Goal: Task Accomplishment & Management: Manage account settings

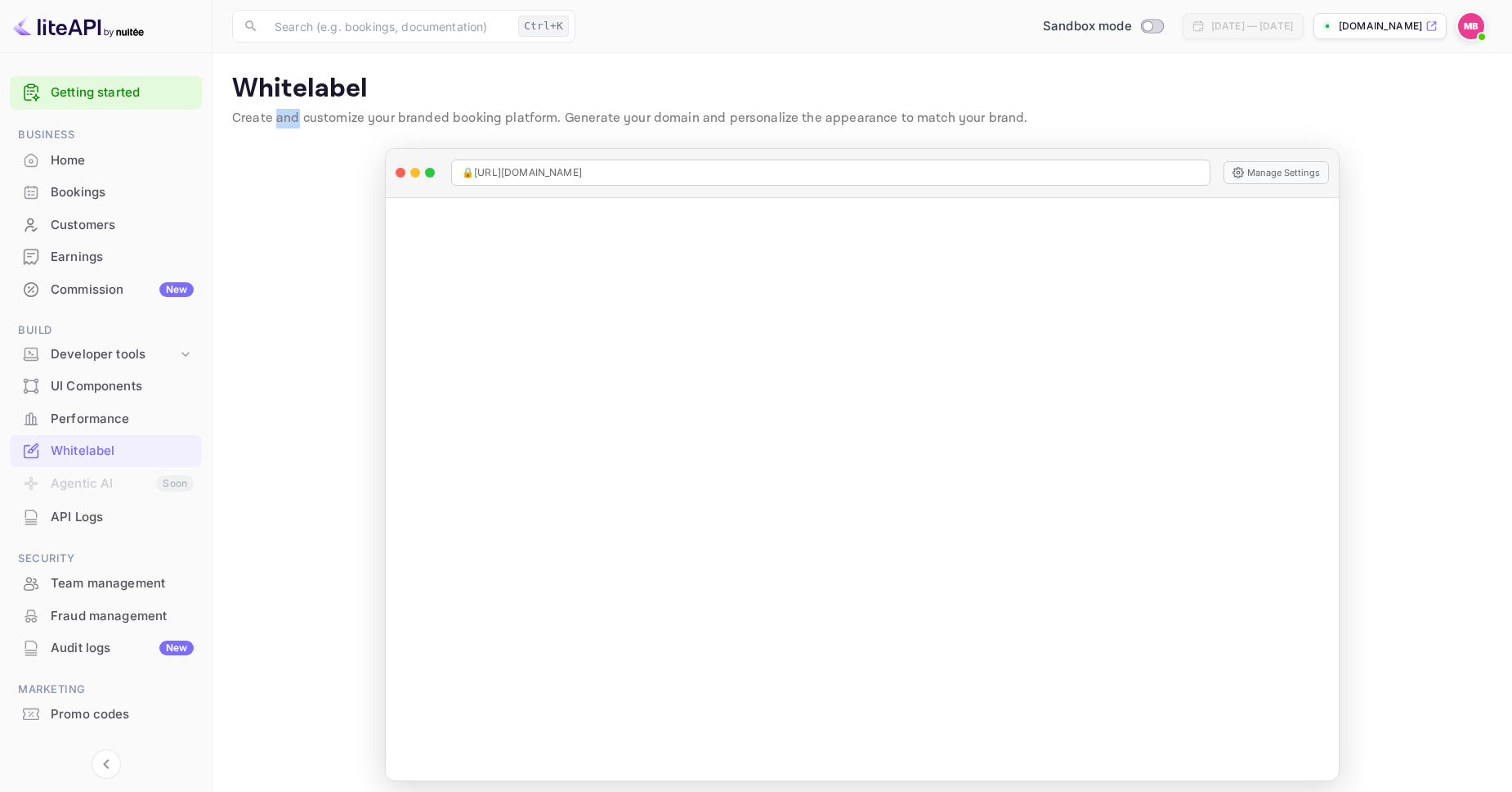
scroll to position [30, 0]
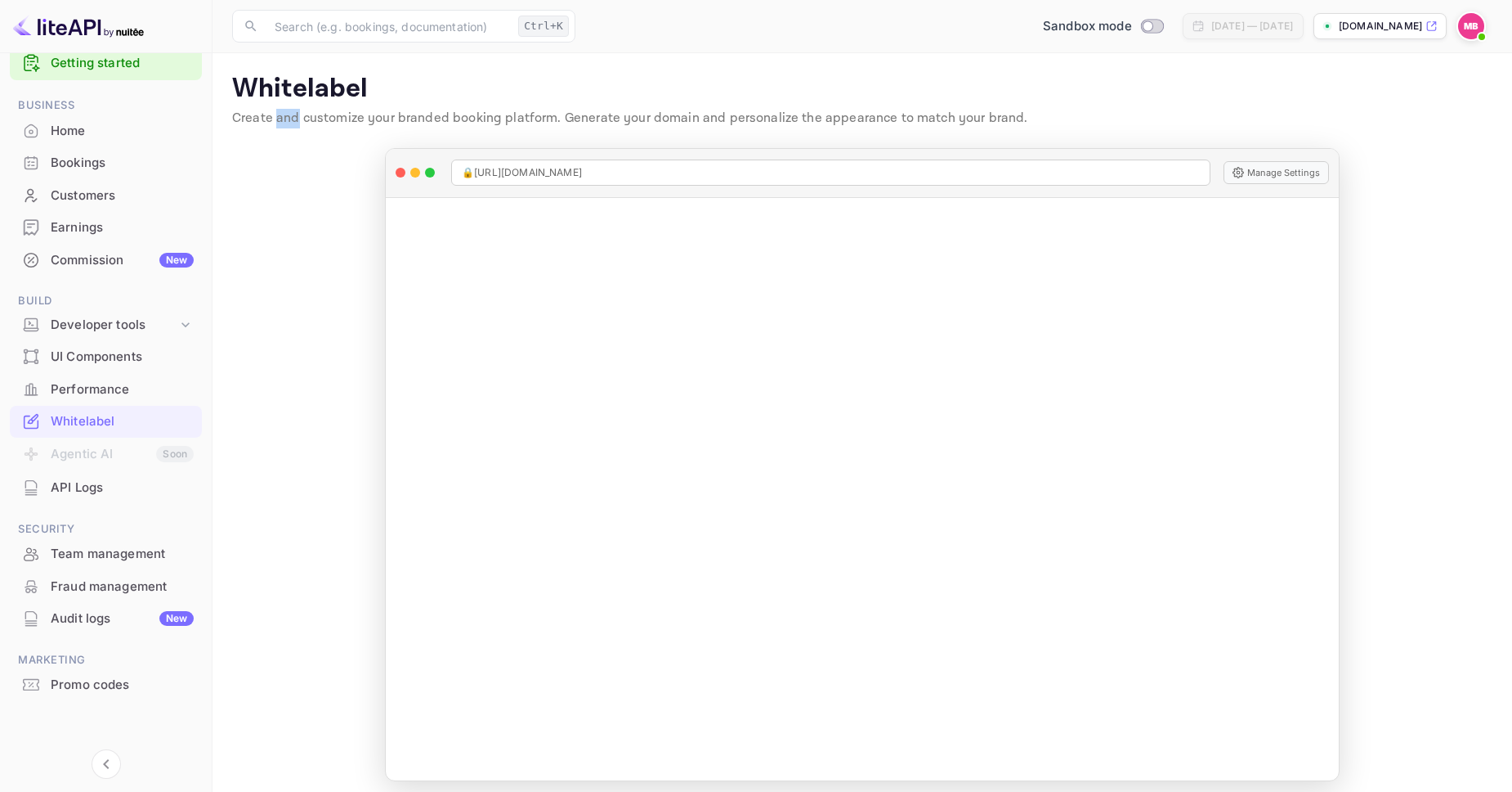
click at [114, 248] on div "Commission New" at bounding box center [105, 260] width 192 height 32
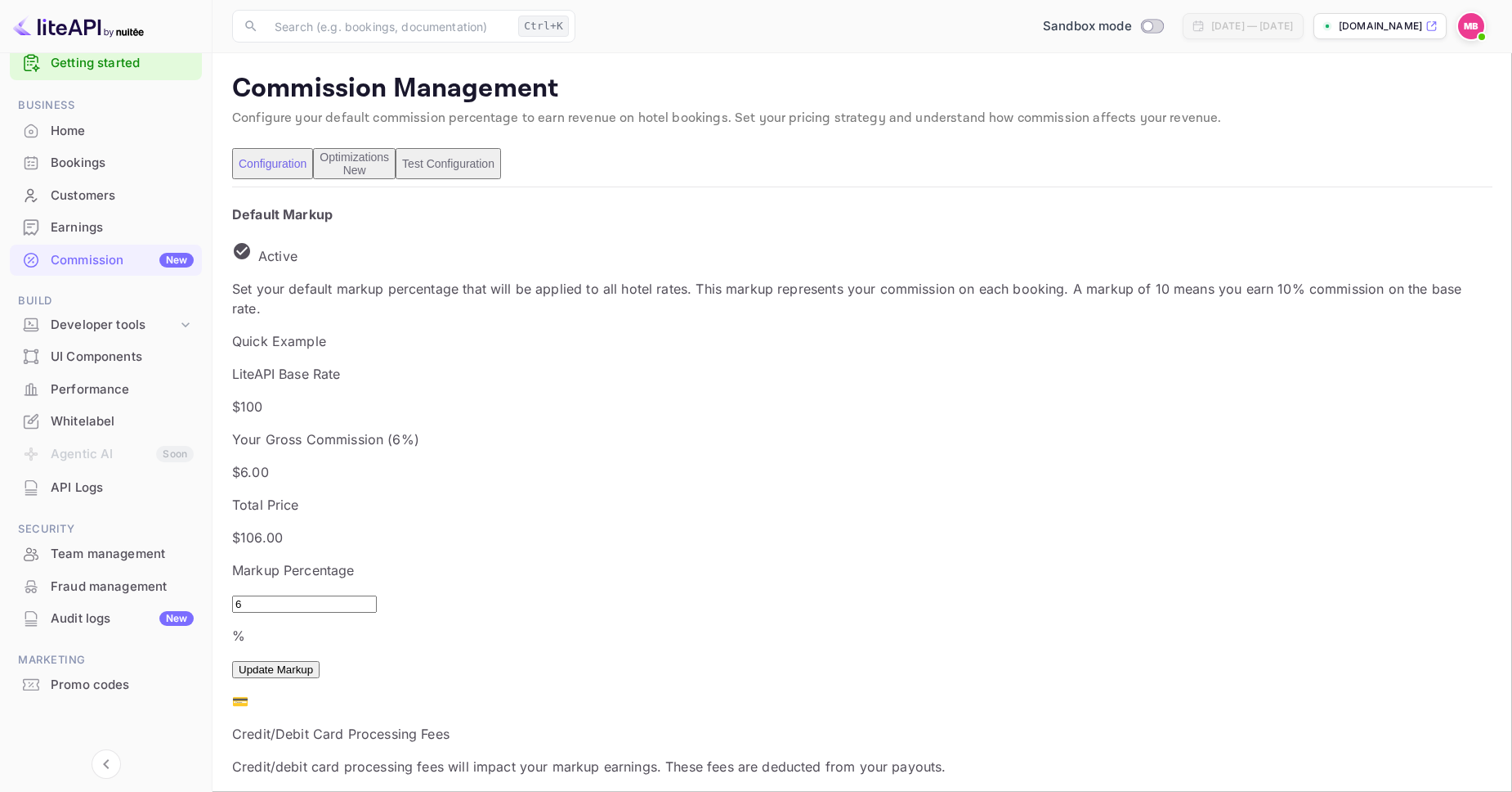
click at [132, 230] on div "Earnings" at bounding box center [122, 228] width 143 height 19
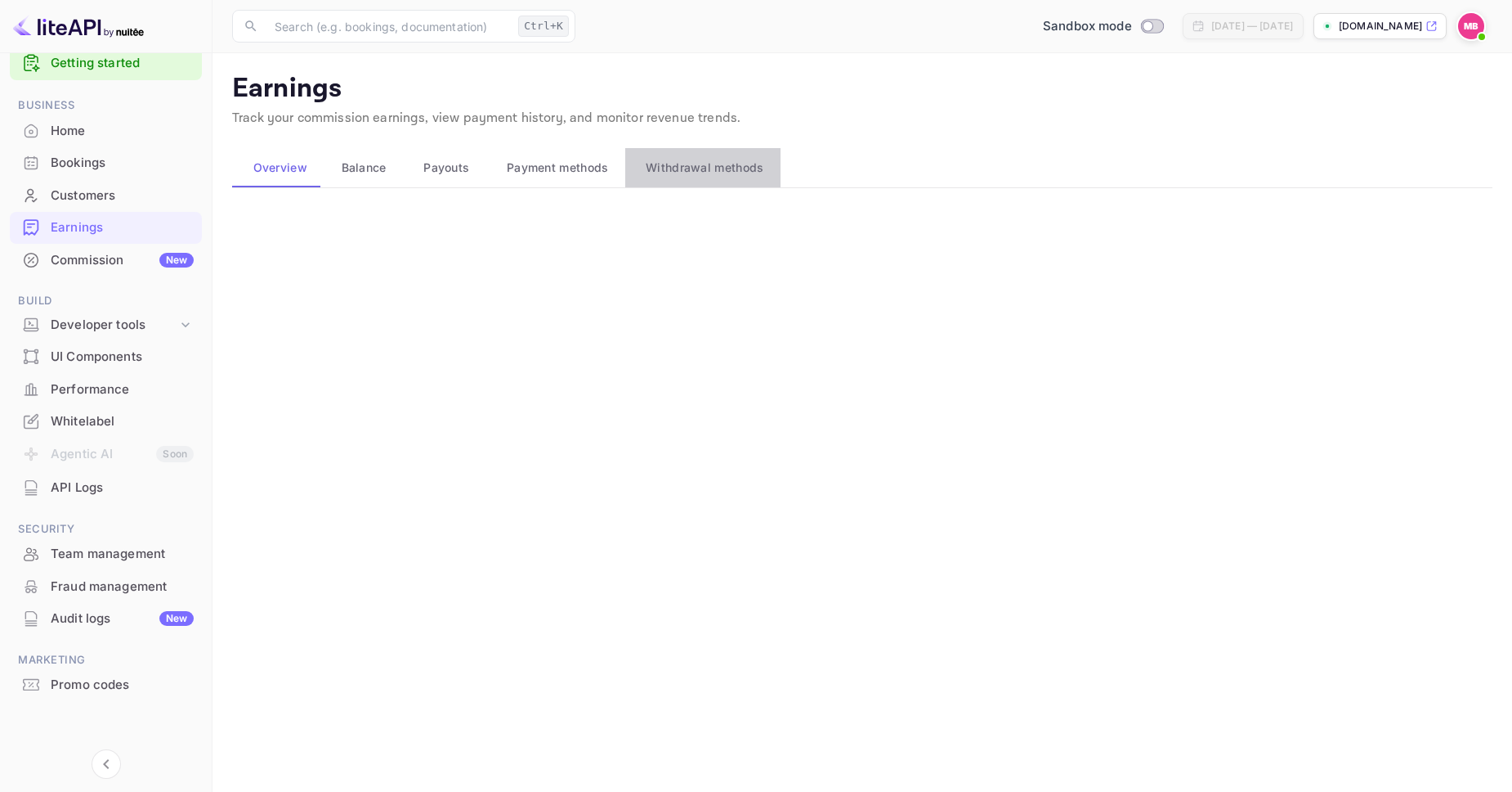
click at [696, 172] on span "Withdrawal methods" at bounding box center [704, 168] width 117 height 20
click at [686, 234] on div "Connect" at bounding box center [673, 235] width 40 height 15
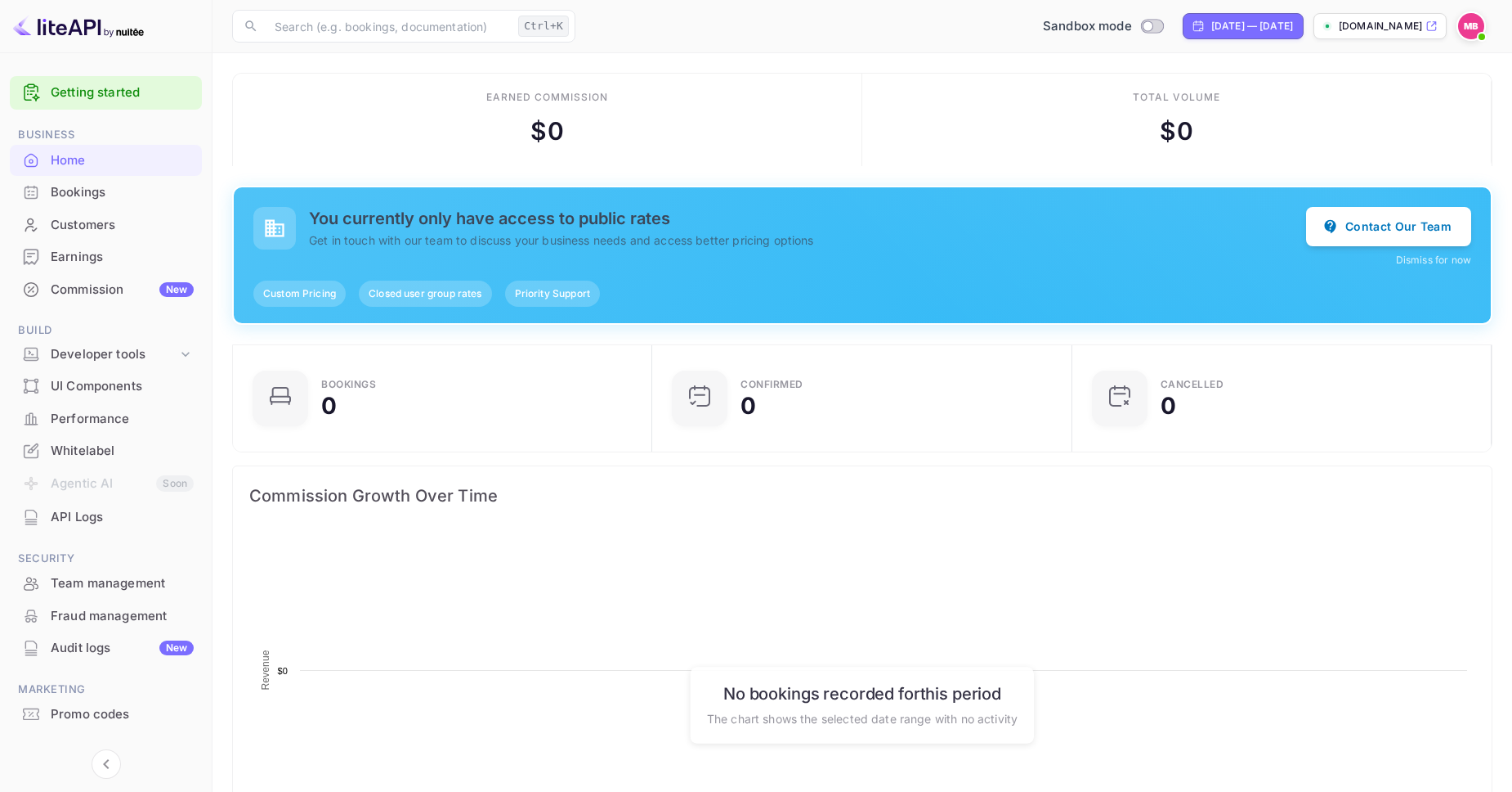
scroll to position [266, 410]
click at [122, 296] on div "Commission New" at bounding box center [122, 290] width 143 height 19
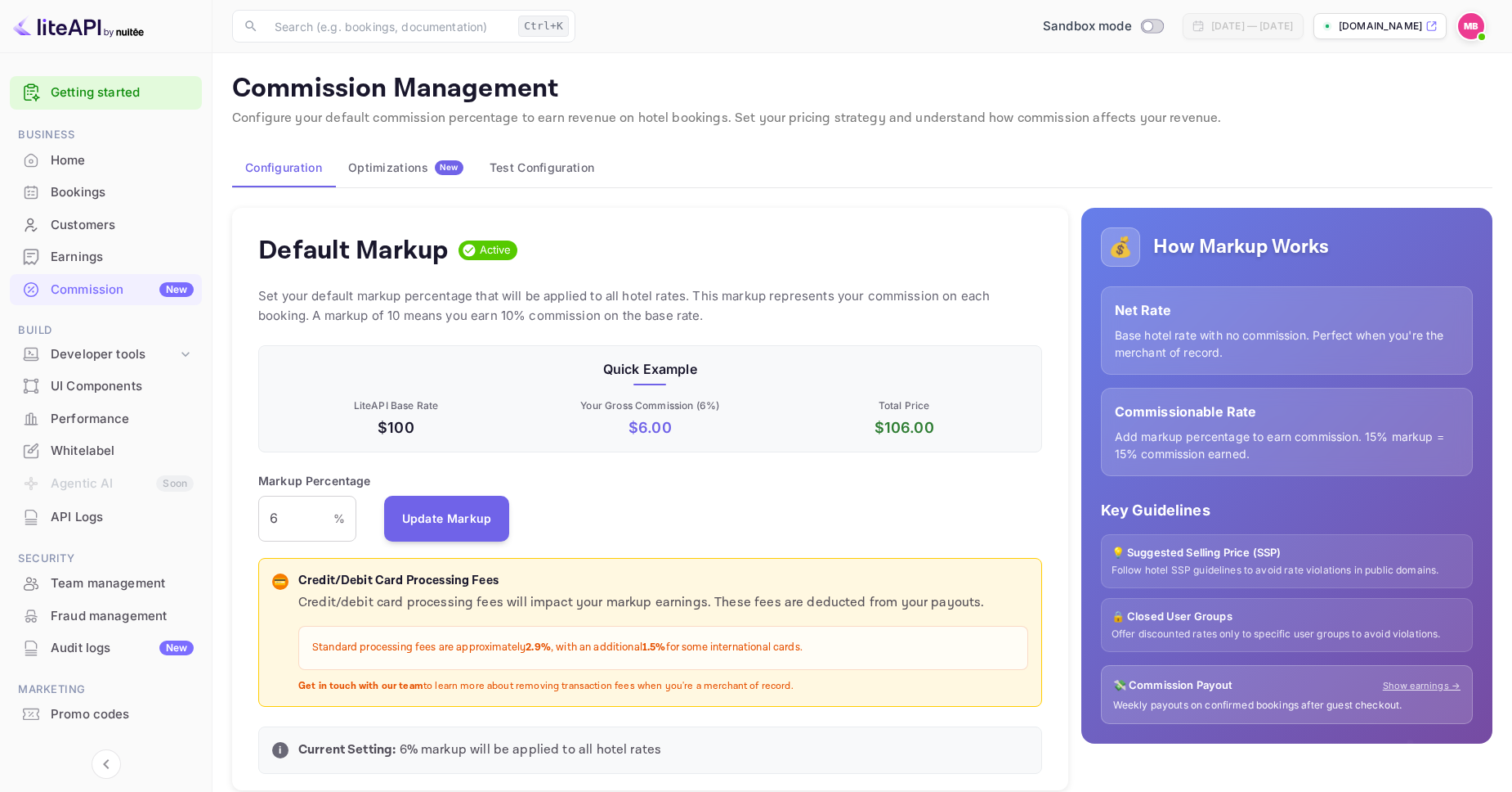
scroll to position [290, 783]
click at [408, 172] on div "Optimizations New" at bounding box center [406, 167] width 116 height 15
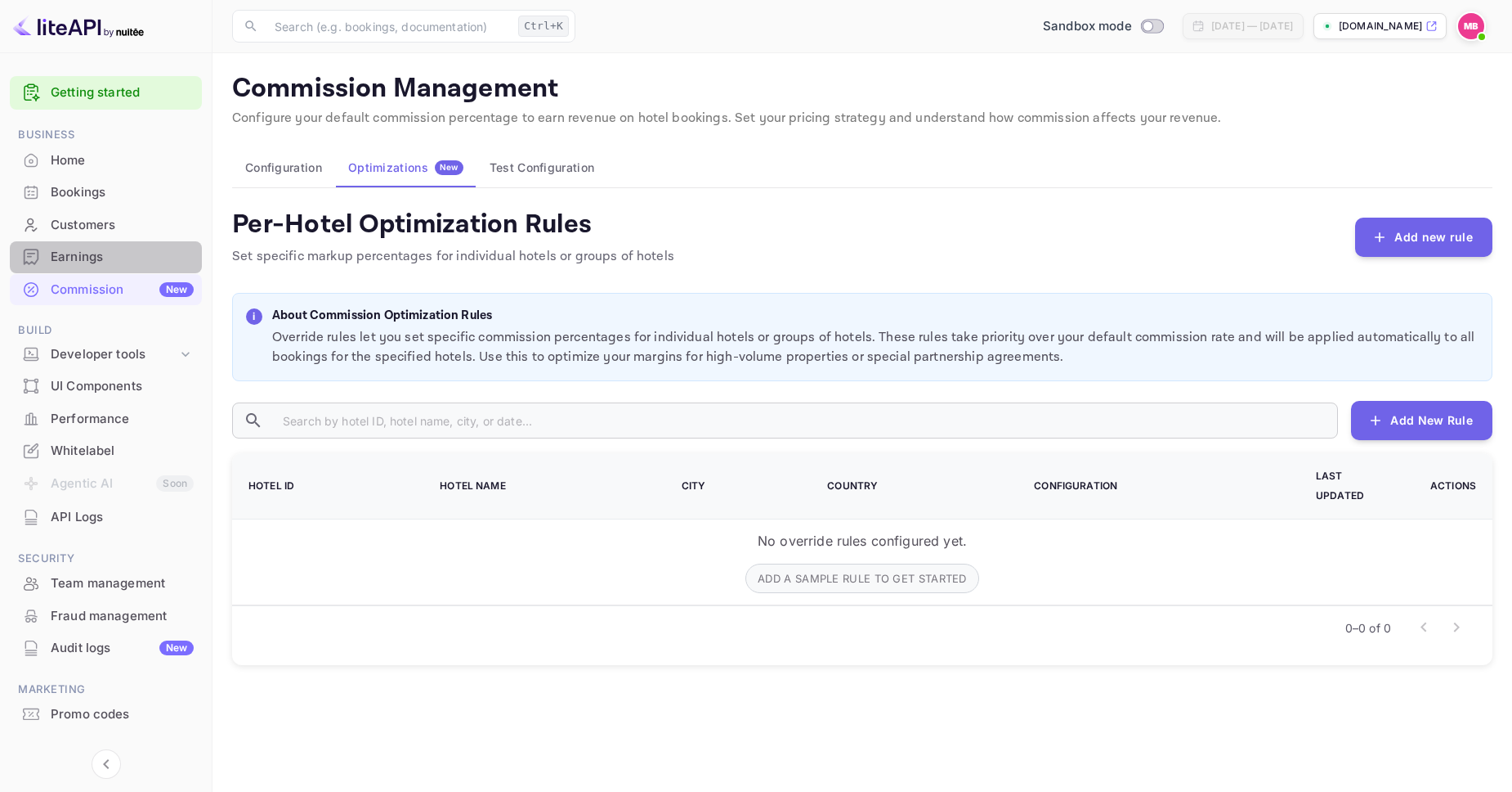
click at [129, 255] on div "Earnings" at bounding box center [122, 257] width 143 height 19
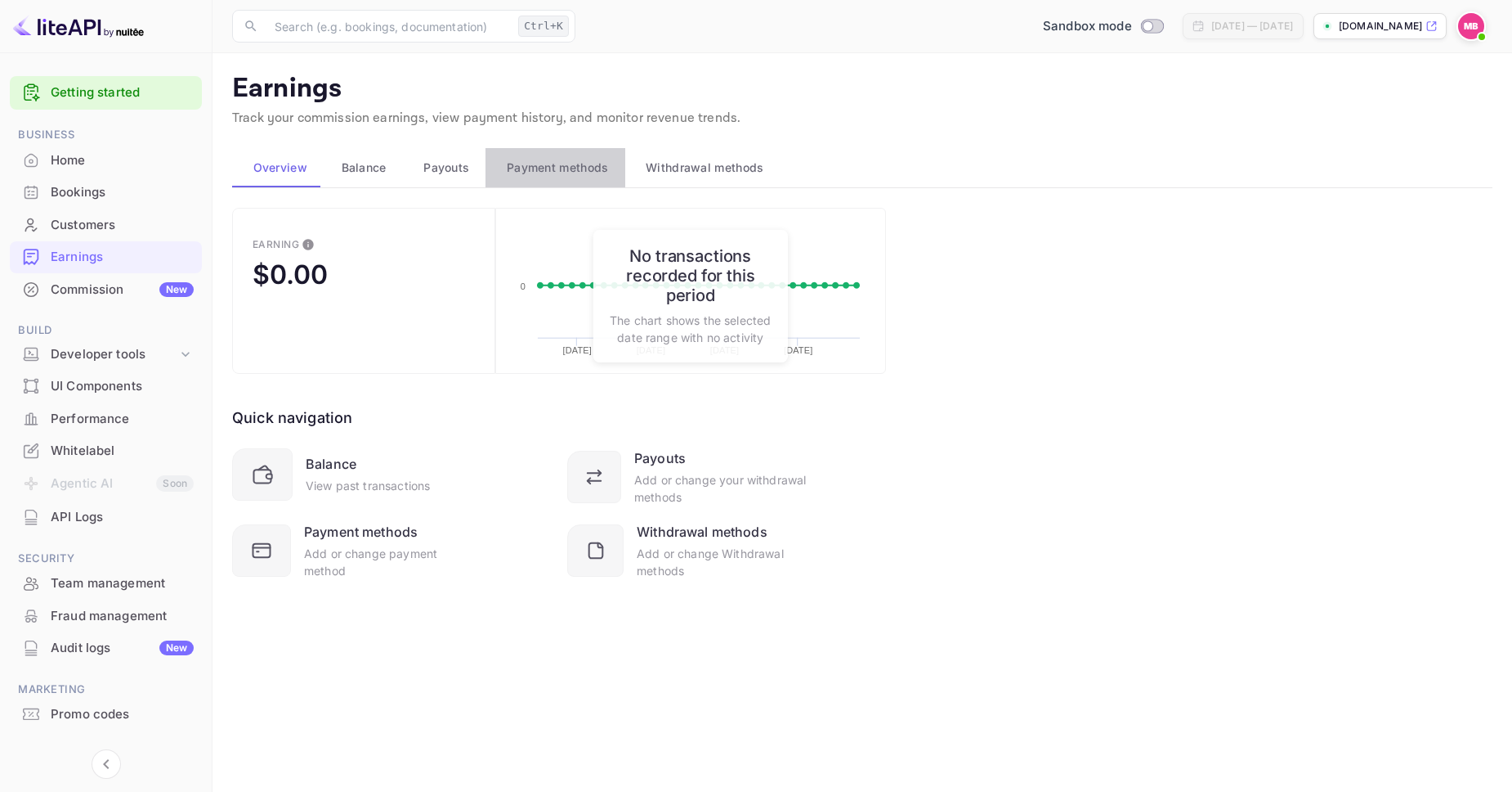
click at [550, 170] on span "Payment methods" at bounding box center [558, 168] width 103 height 20
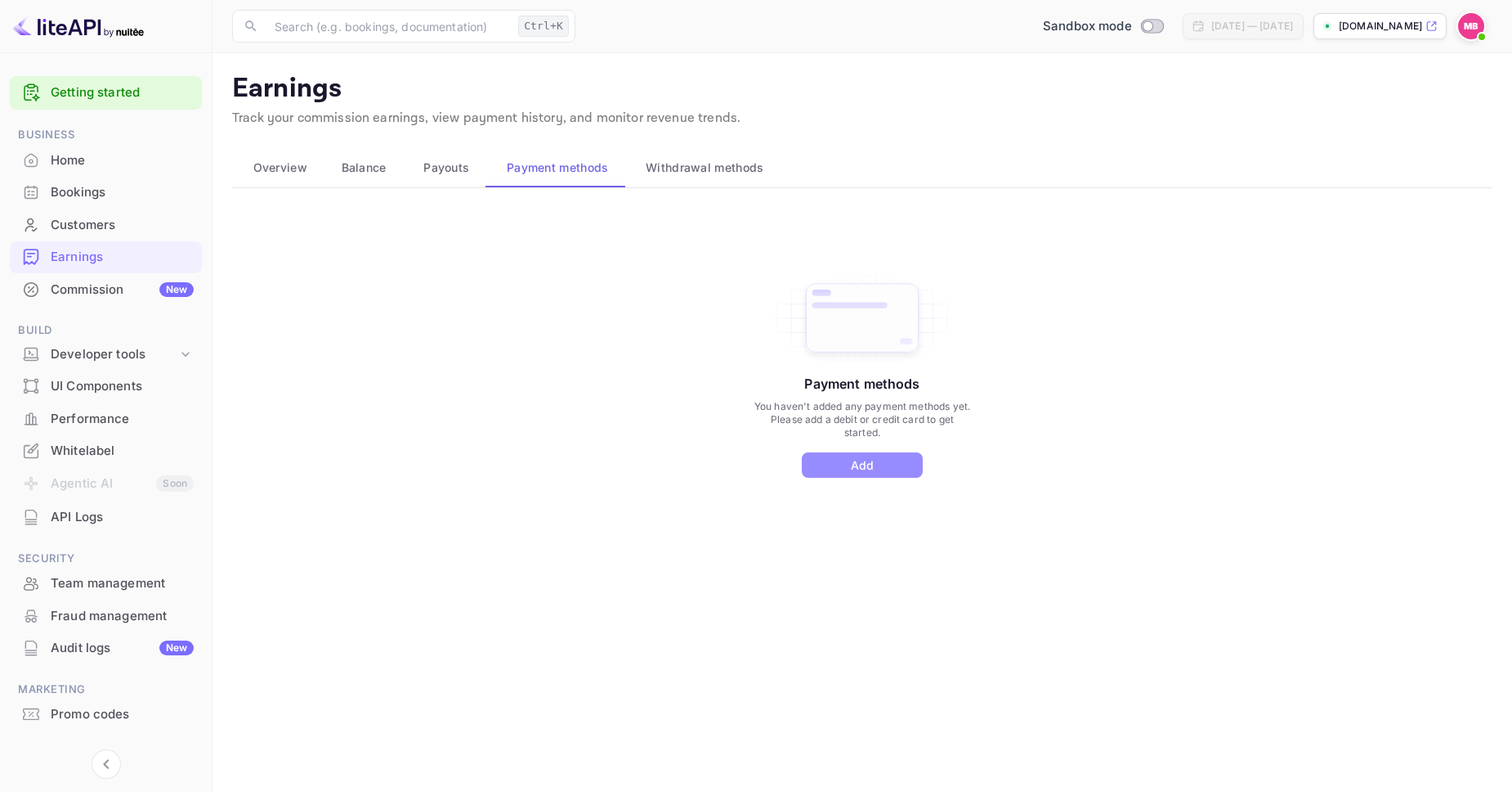
click at [851, 475] on button "Add" at bounding box center [862, 464] width 121 height 25
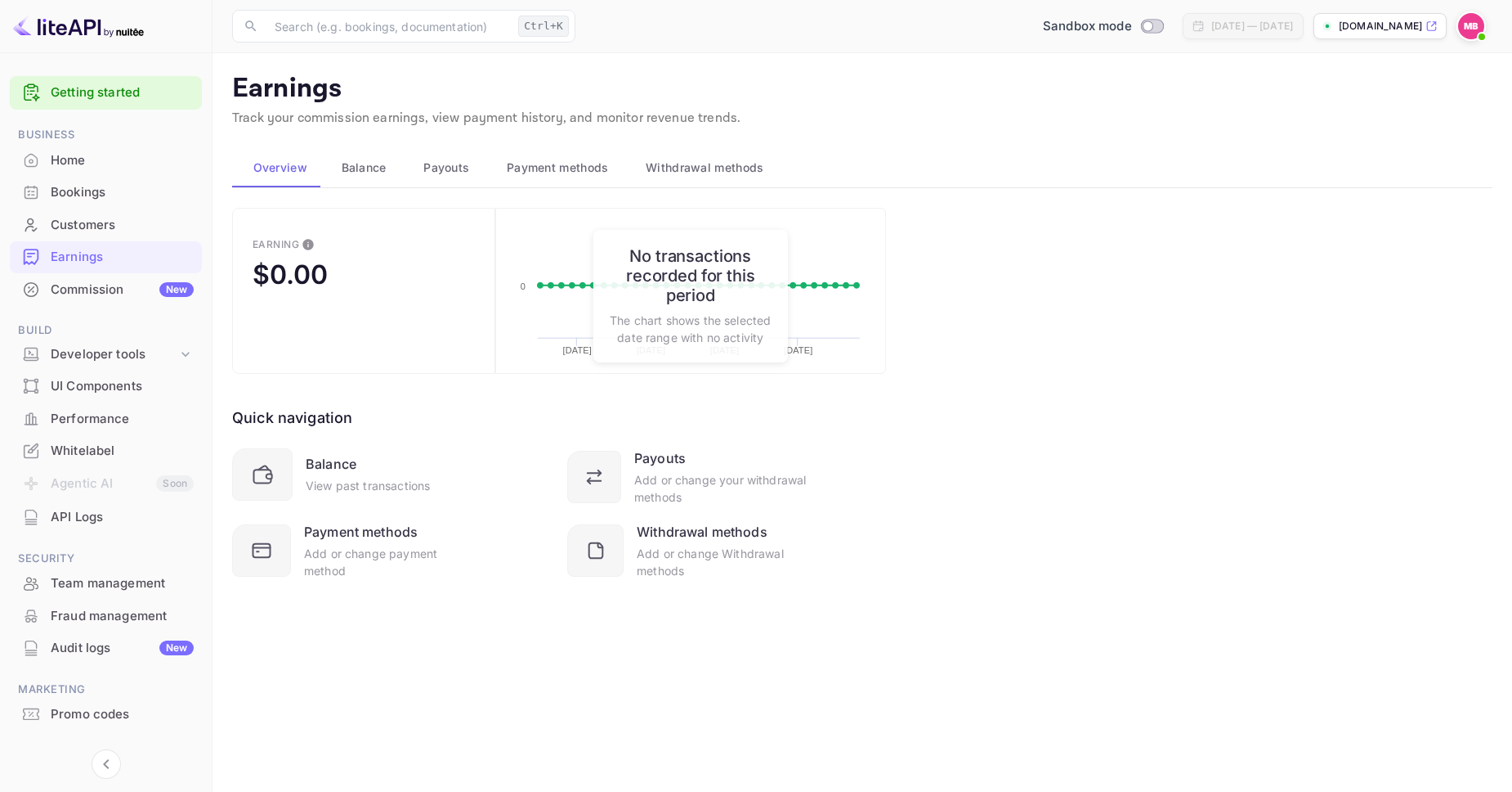
click at [449, 437] on div "Quick navigation Balance View past transactions Payouts Add or change your with…" at bounding box center [559, 476] width 654 height 205
click at [695, 294] on h6 "No transactions recorded for this period" at bounding box center [691, 276] width 162 height 59
click at [693, 316] on p "The chart shows the selected date range with no activity" at bounding box center [691, 329] width 162 height 35
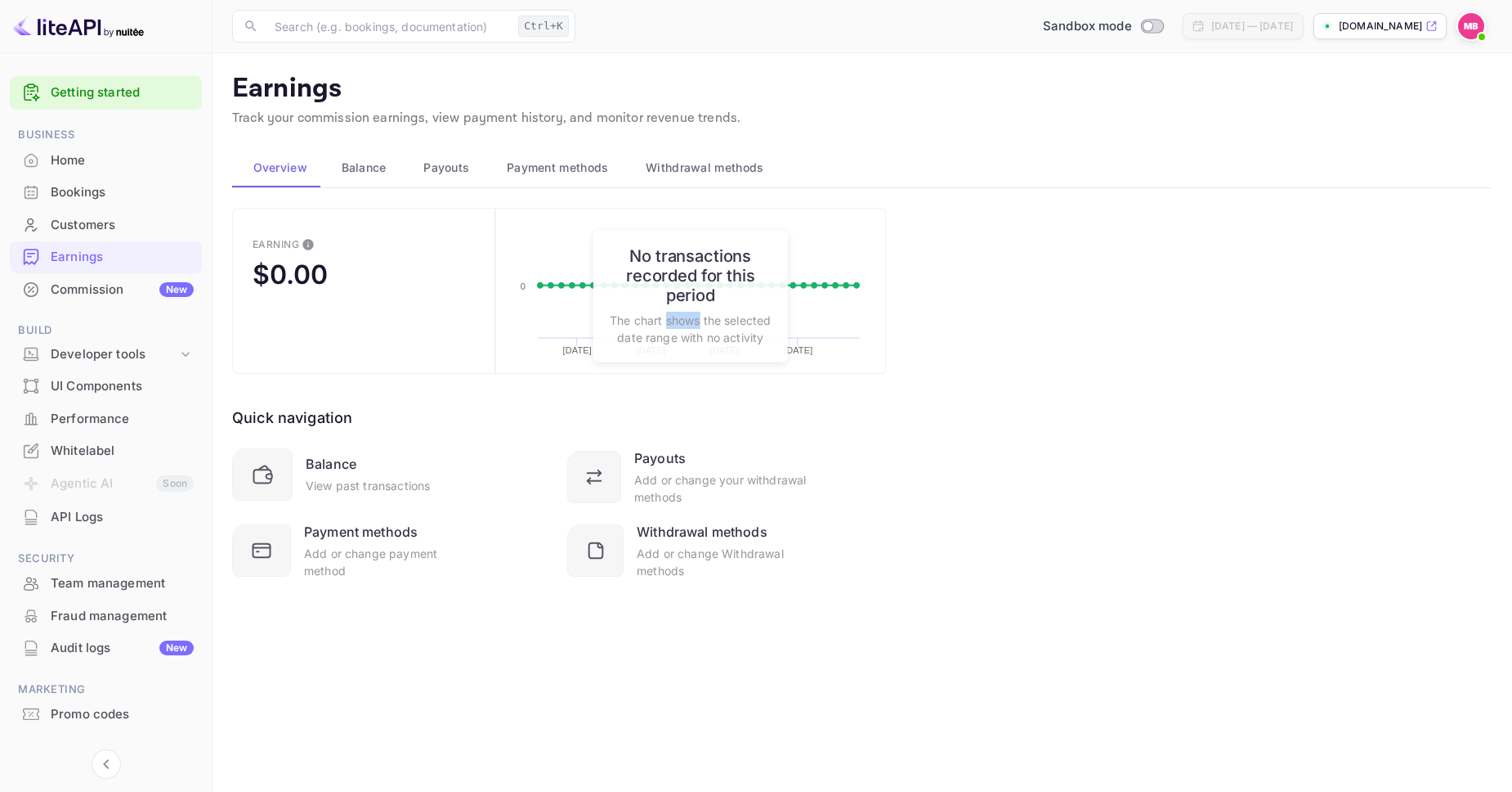
click at [693, 316] on p "The chart shows the selected date range with no activity" at bounding box center [691, 329] width 162 height 35
click at [373, 171] on span "Balance" at bounding box center [364, 168] width 45 height 20
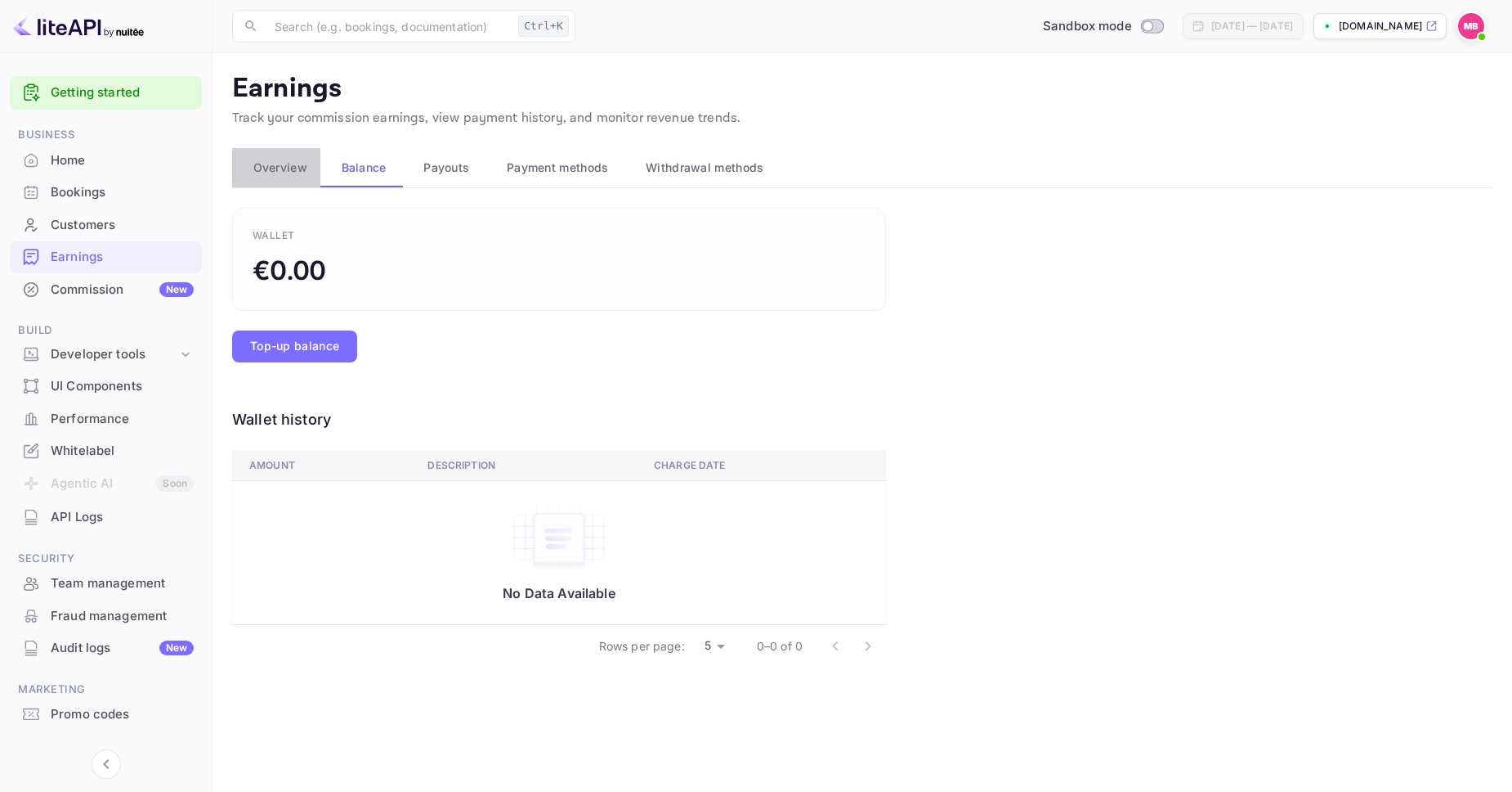
click at [290, 174] on span "Overview" at bounding box center [281, 168] width 54 height 20
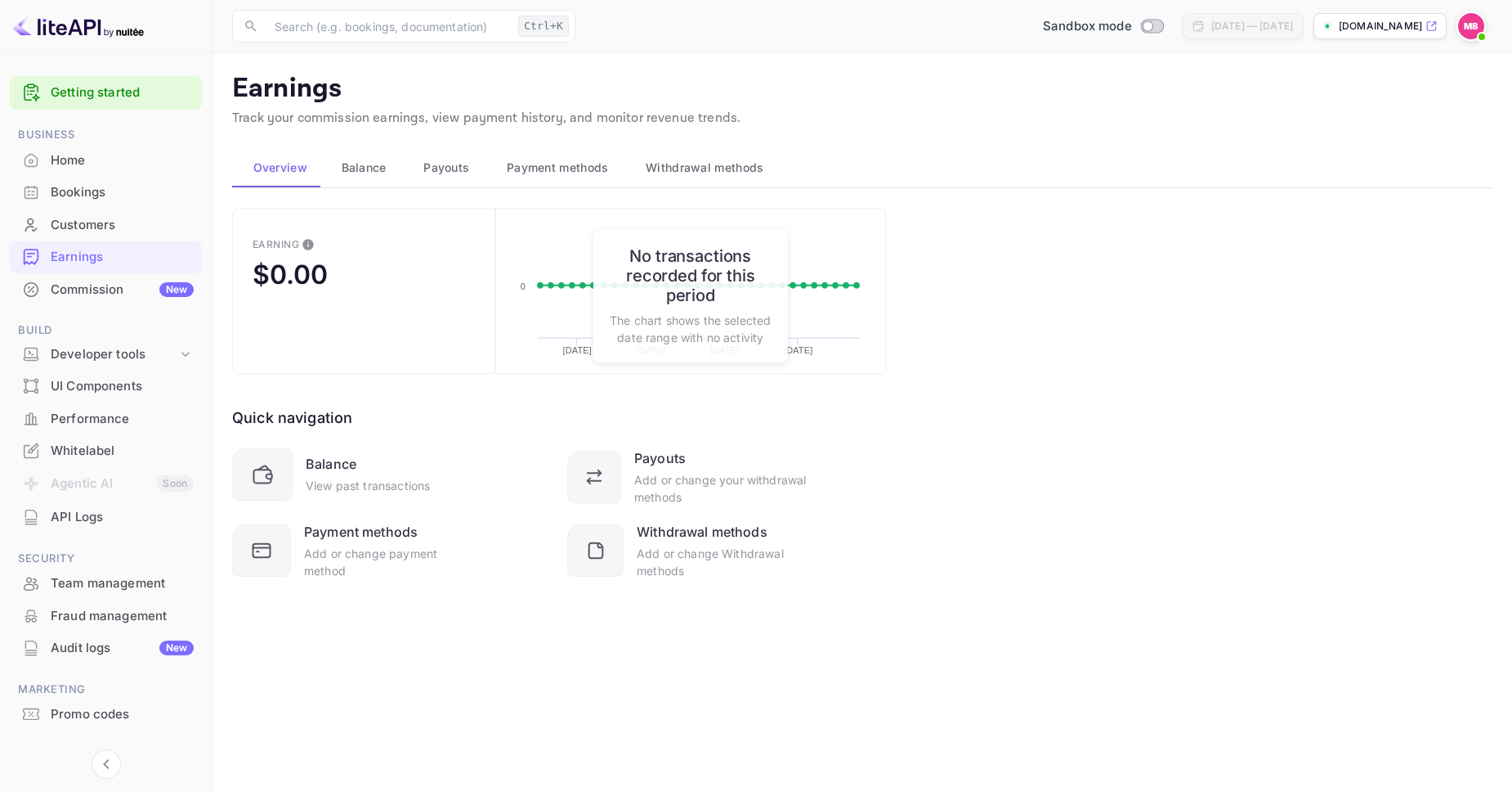
click at [449, 167] on span "Payouts" at bounding box center [446, 168] width 46 height 20
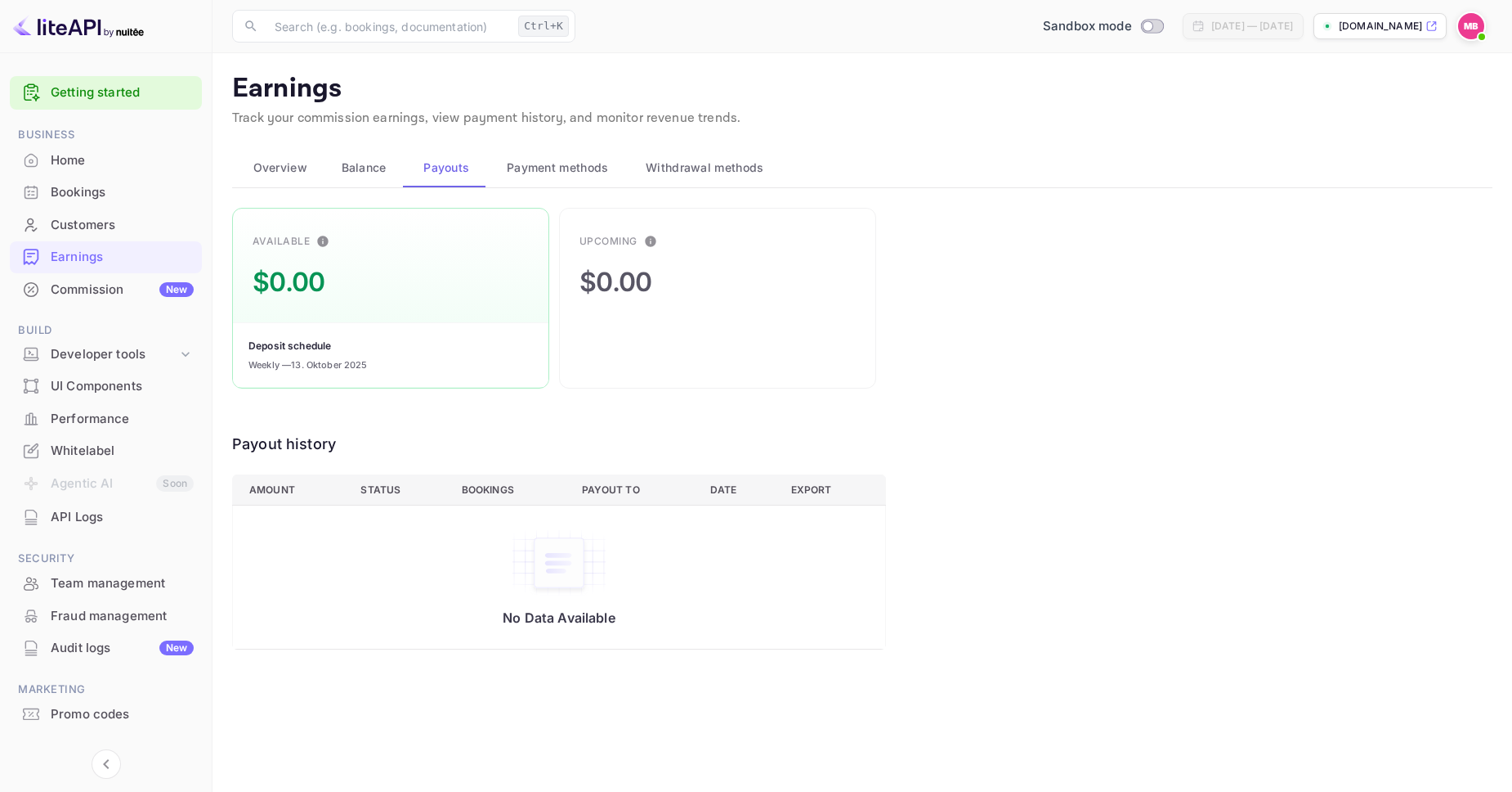
click at [515, 170] on span "Payment methods" at bounding box center [558, 168] width 103 height 20
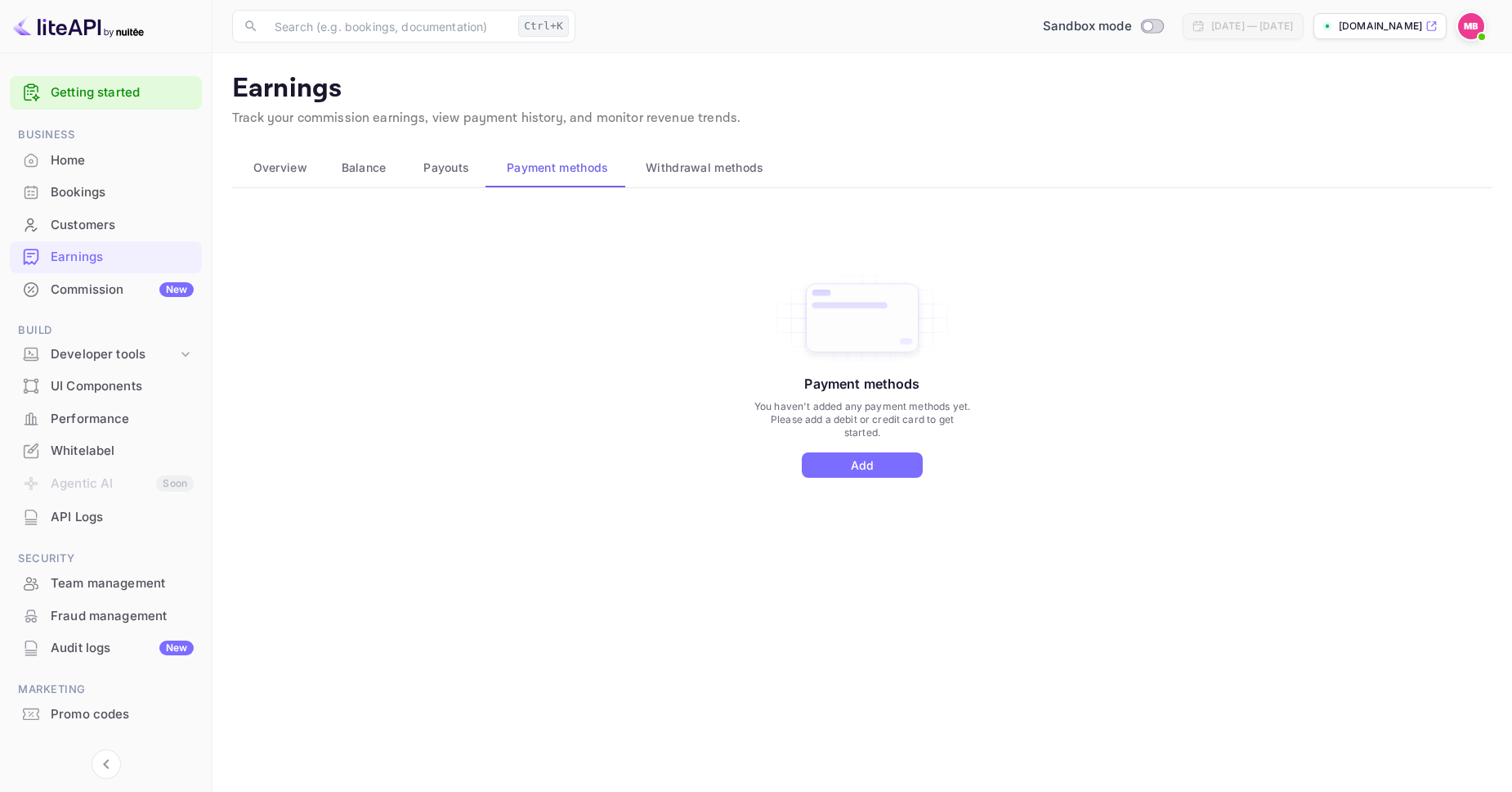
click at [434, 165] on span "Payouts" at bounding box center [446, 168] width 46 height 20
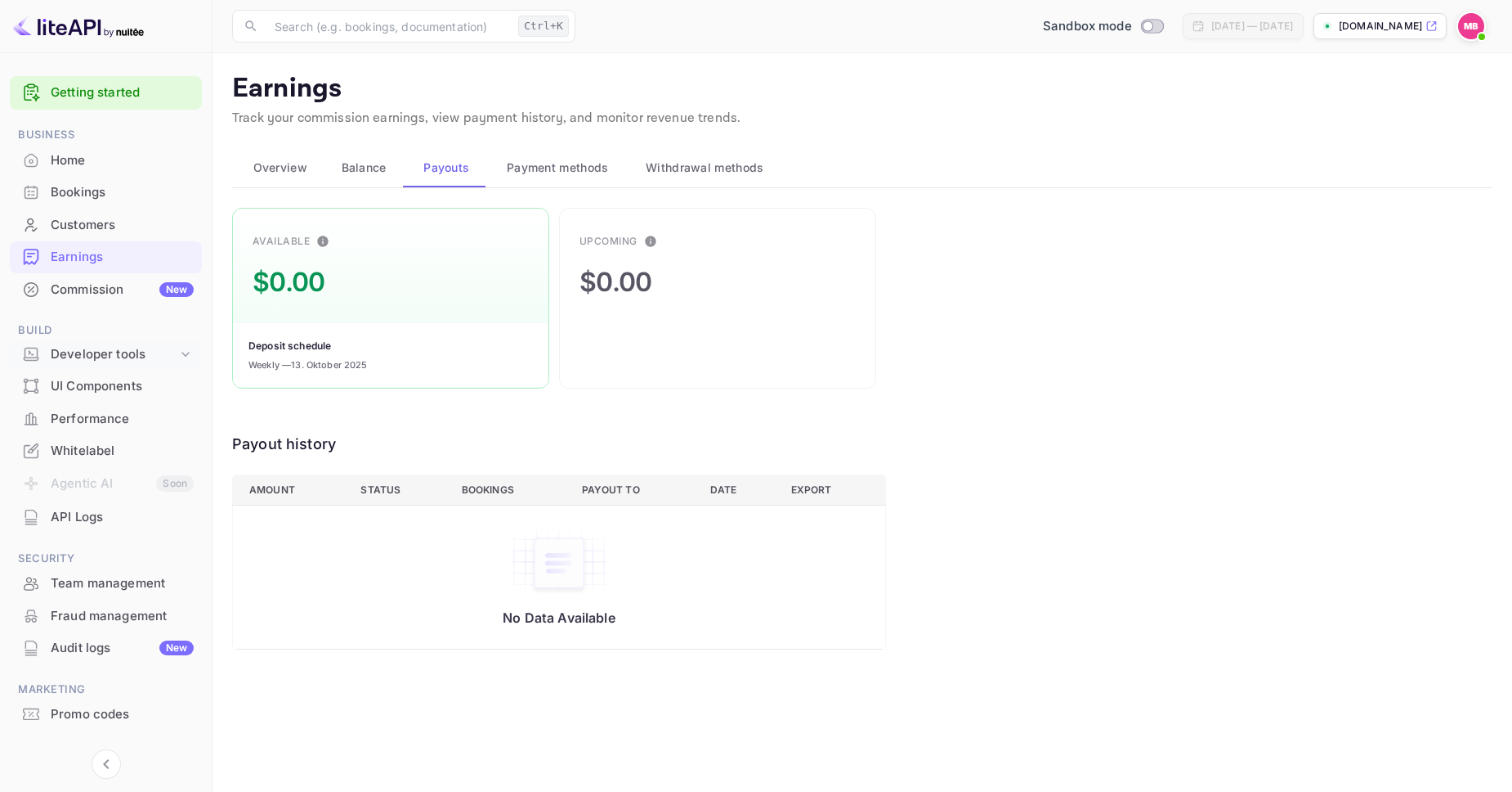
click at [119, 351] on div "Developer tools" at bounding box center [114, 355] width 127 height 19
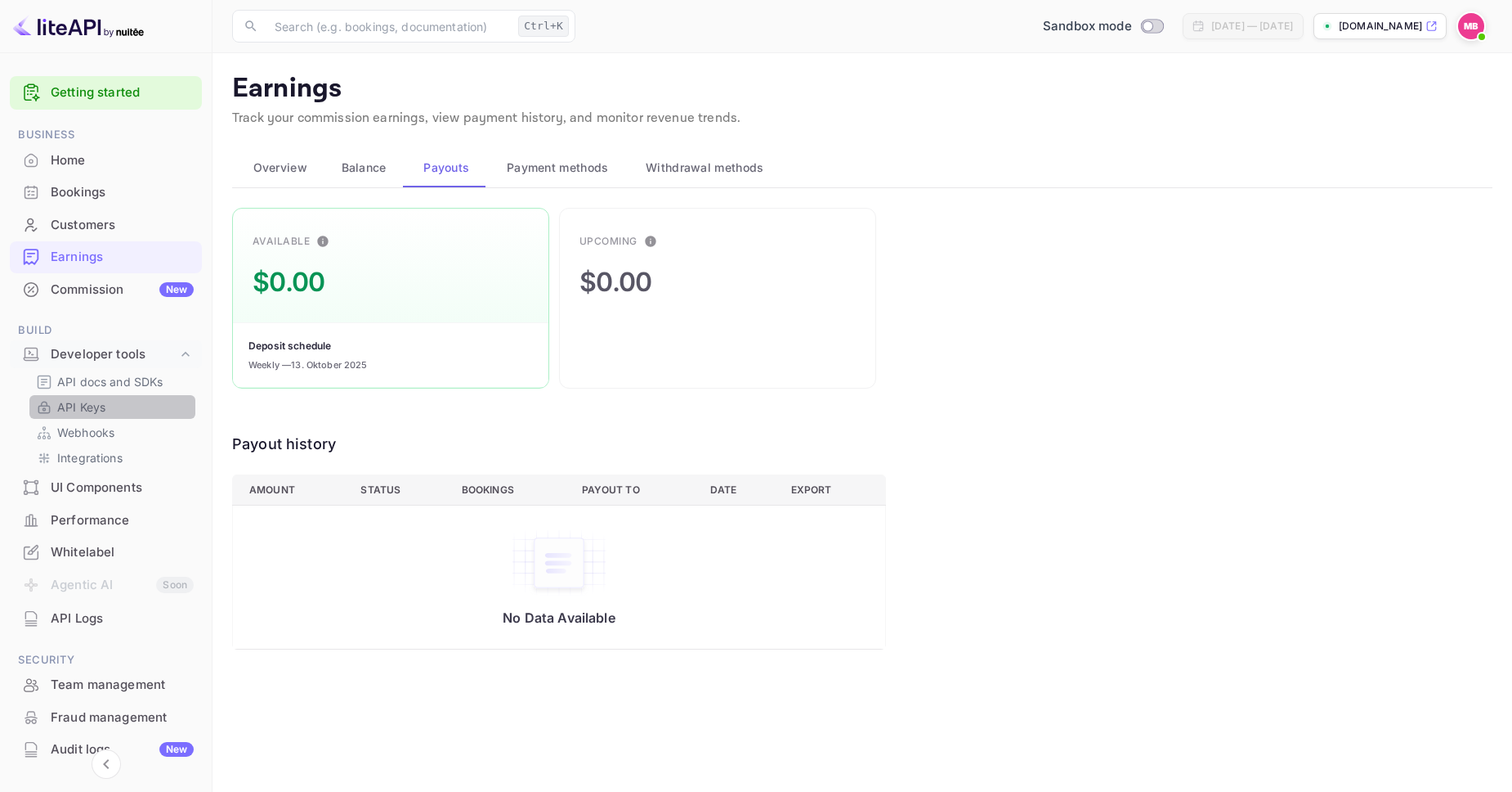
click at [107, 408] on link "API Keys" at bounding box center [112, 407] width 153 height 17
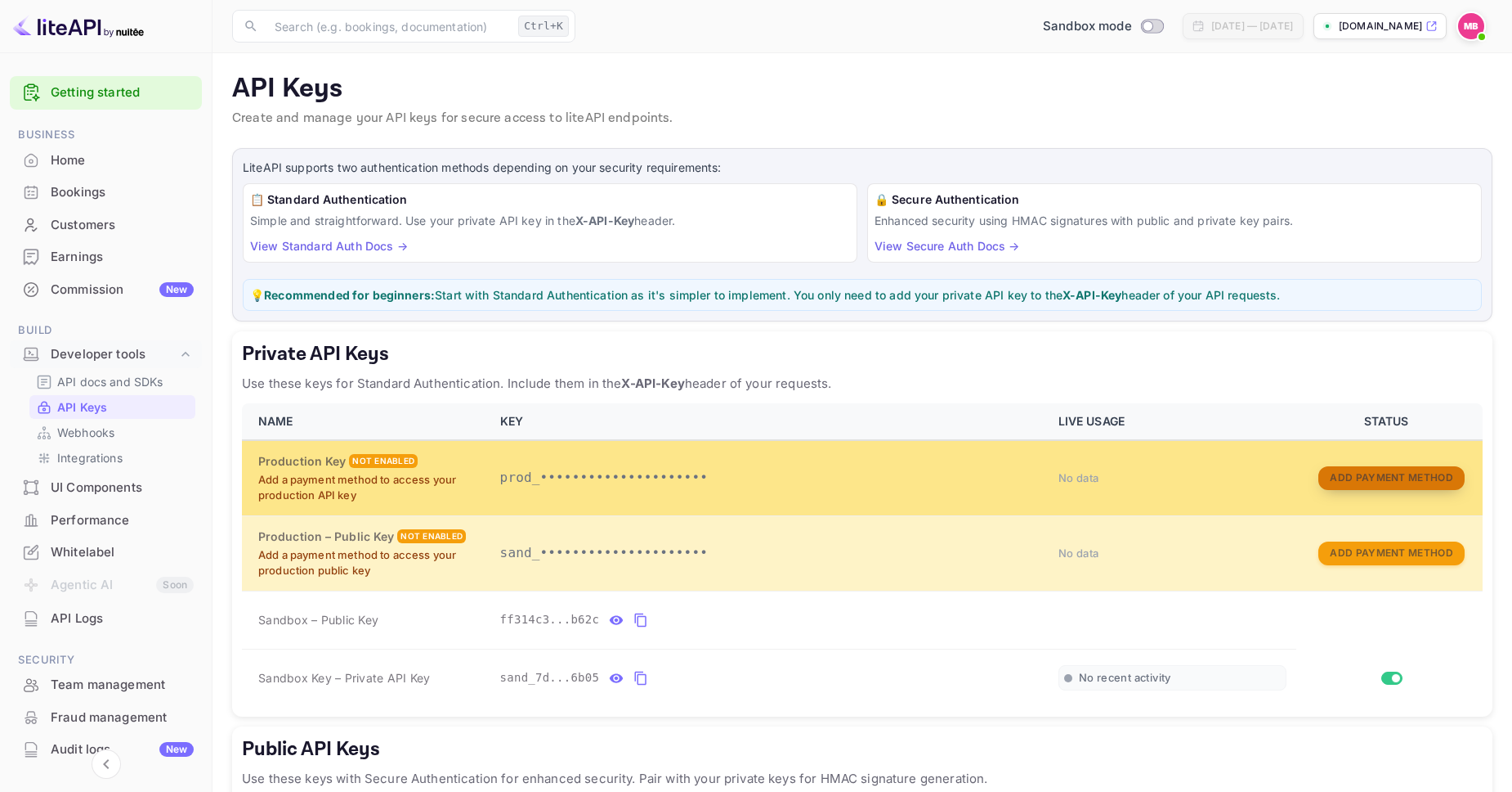
click at [1346, 482] on button "Add Payment Method" at bounding box center [1390, 477] width 145 height 23
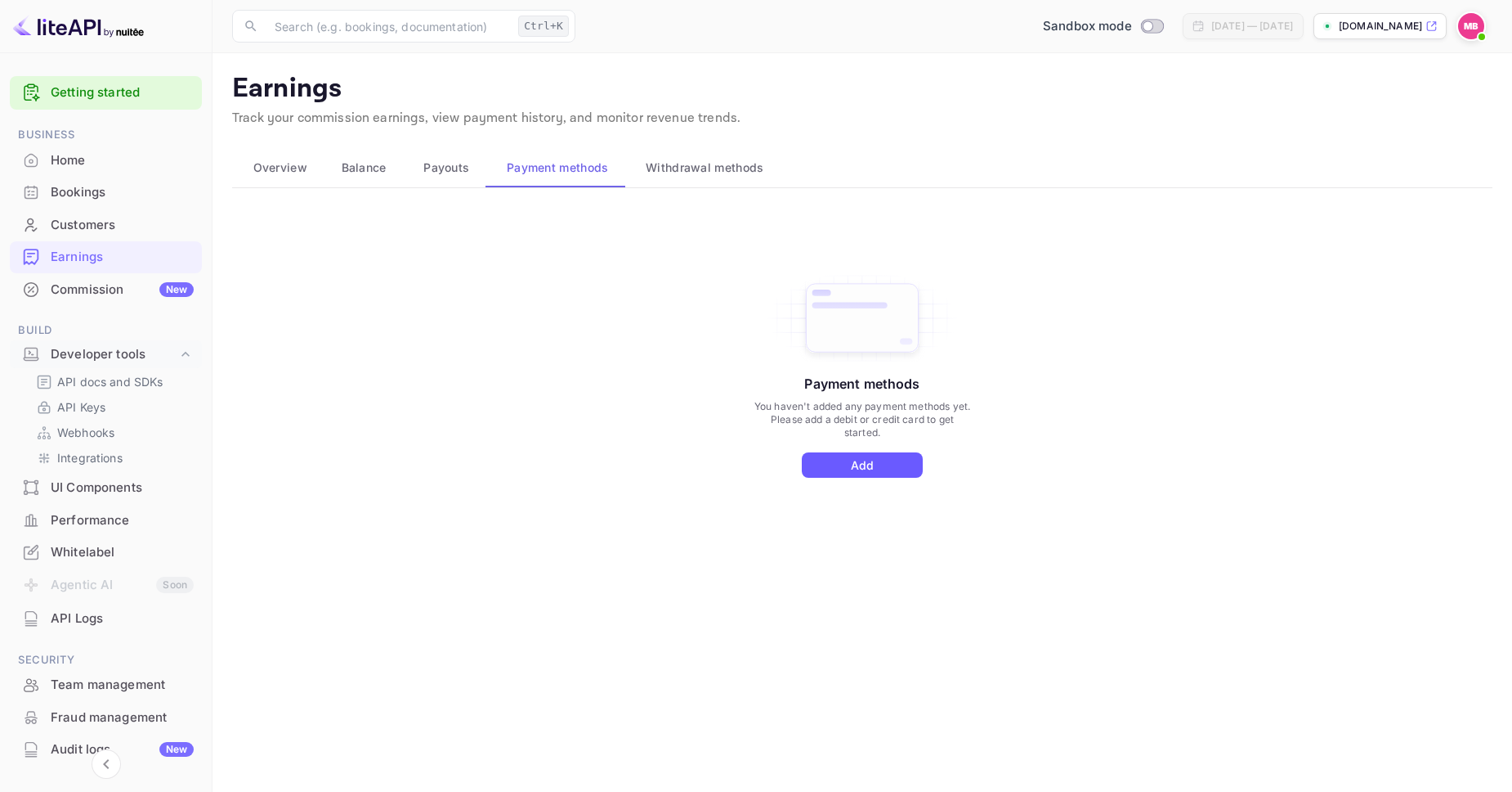
click at [874, 466] on button "Add" at bounding box center [862, 464] width 121 height 25
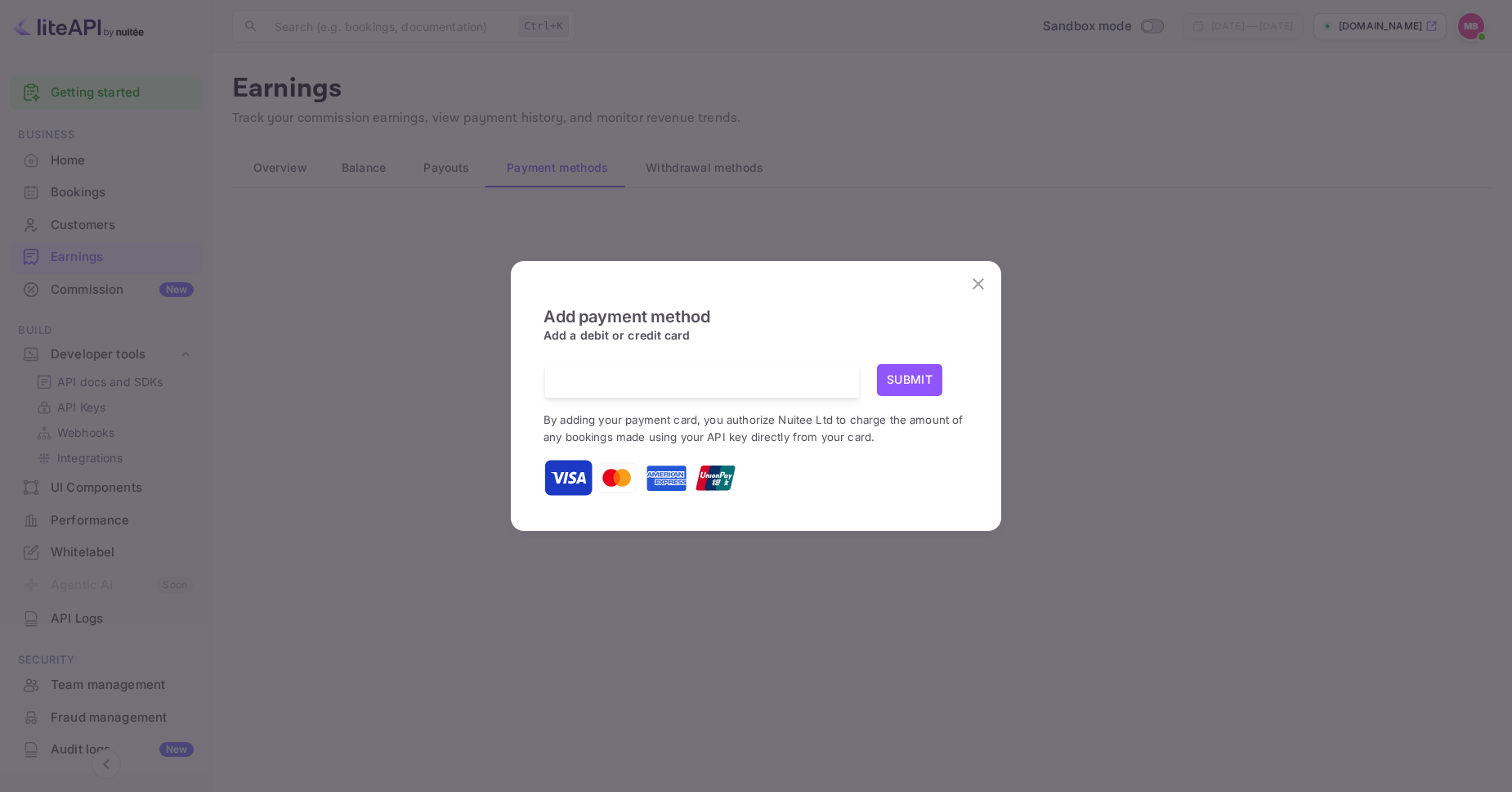
click at [741, 394] on div at bounding box center [708, 381] width 302 height 34
click at [889, 379] on button "Submit" at bounding box center [909, 380] width 65 height 32
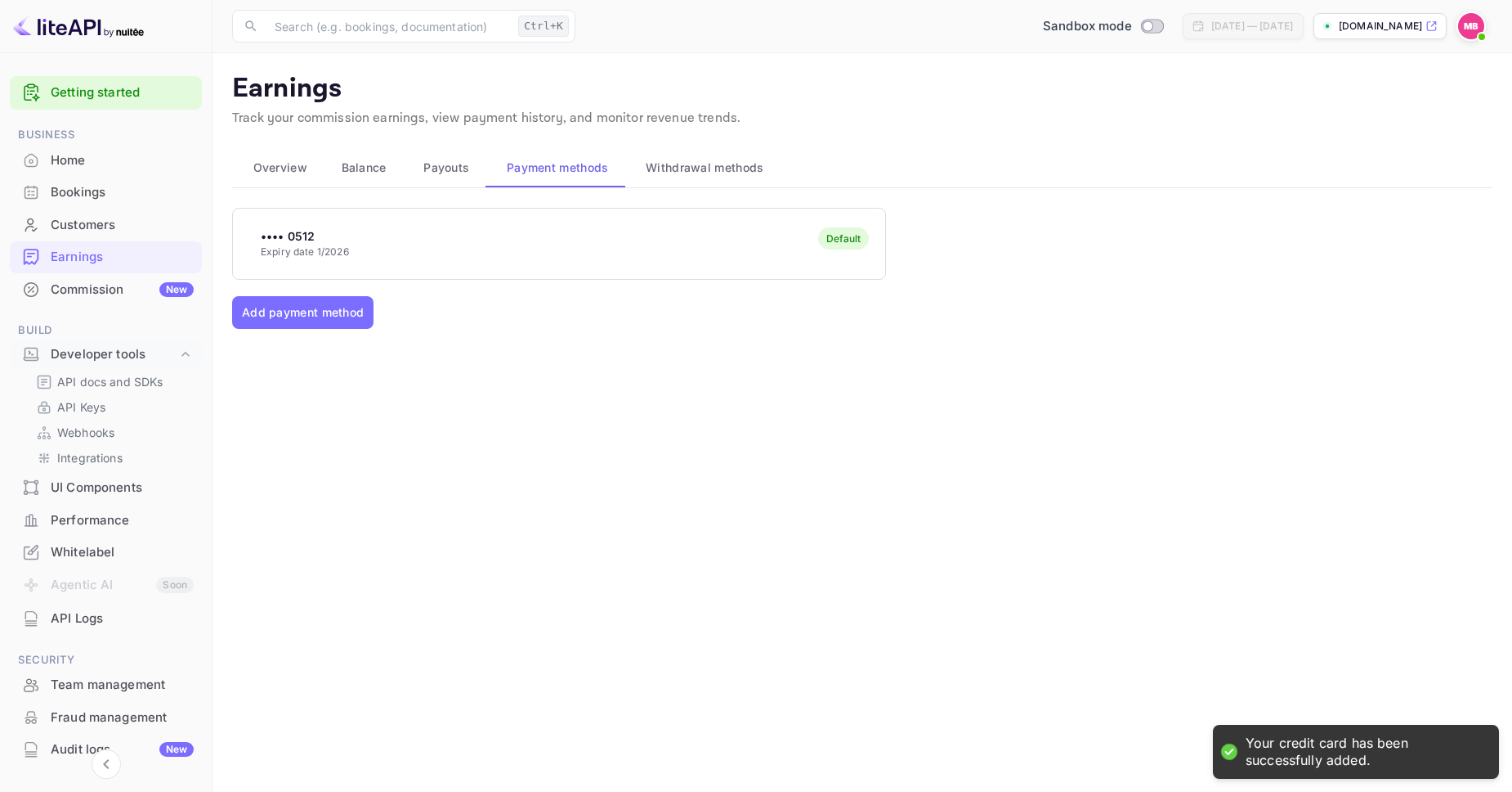
click at [514, 365] on div "•••• 0512 Expiry date 1/2026 Default Add payment method" at bounding box center [862, 391] width 1261 height 368
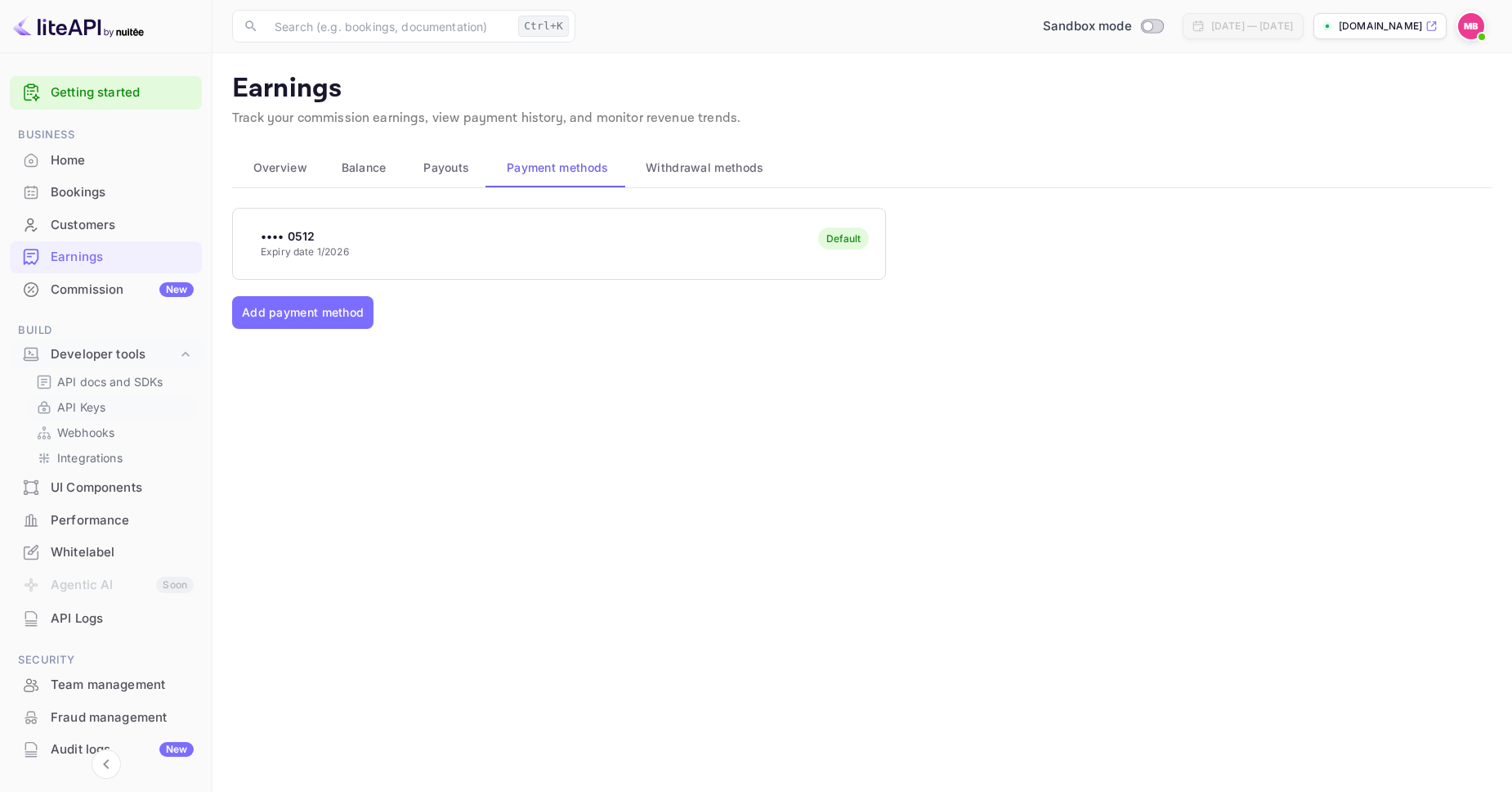
click at [108, 406] on link "API Keys" at bounding box center [112, 407] width 153 height 17
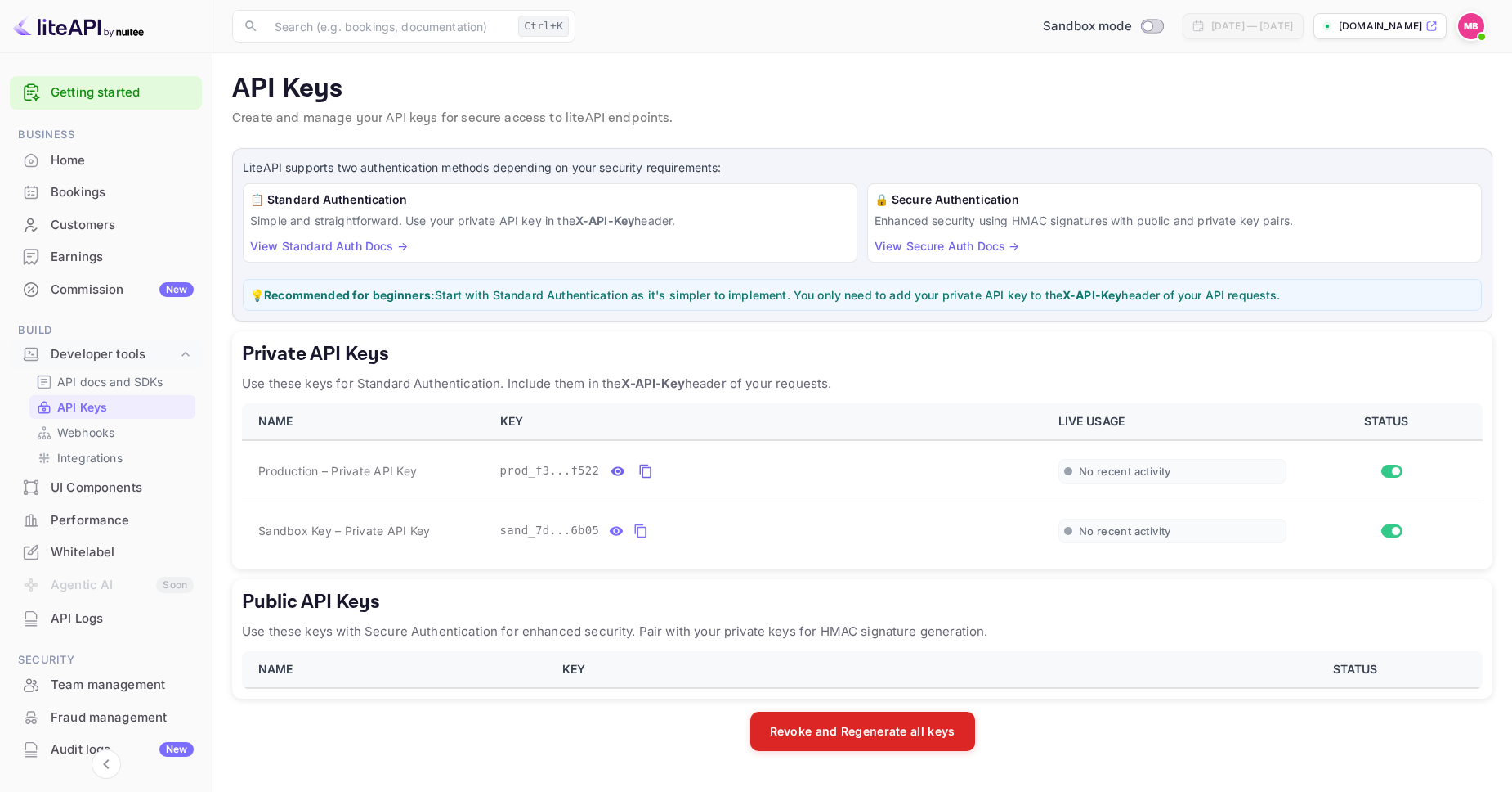
click at [79, 169] on div "Home" at bounding box center [122, 161] width 143 height 19
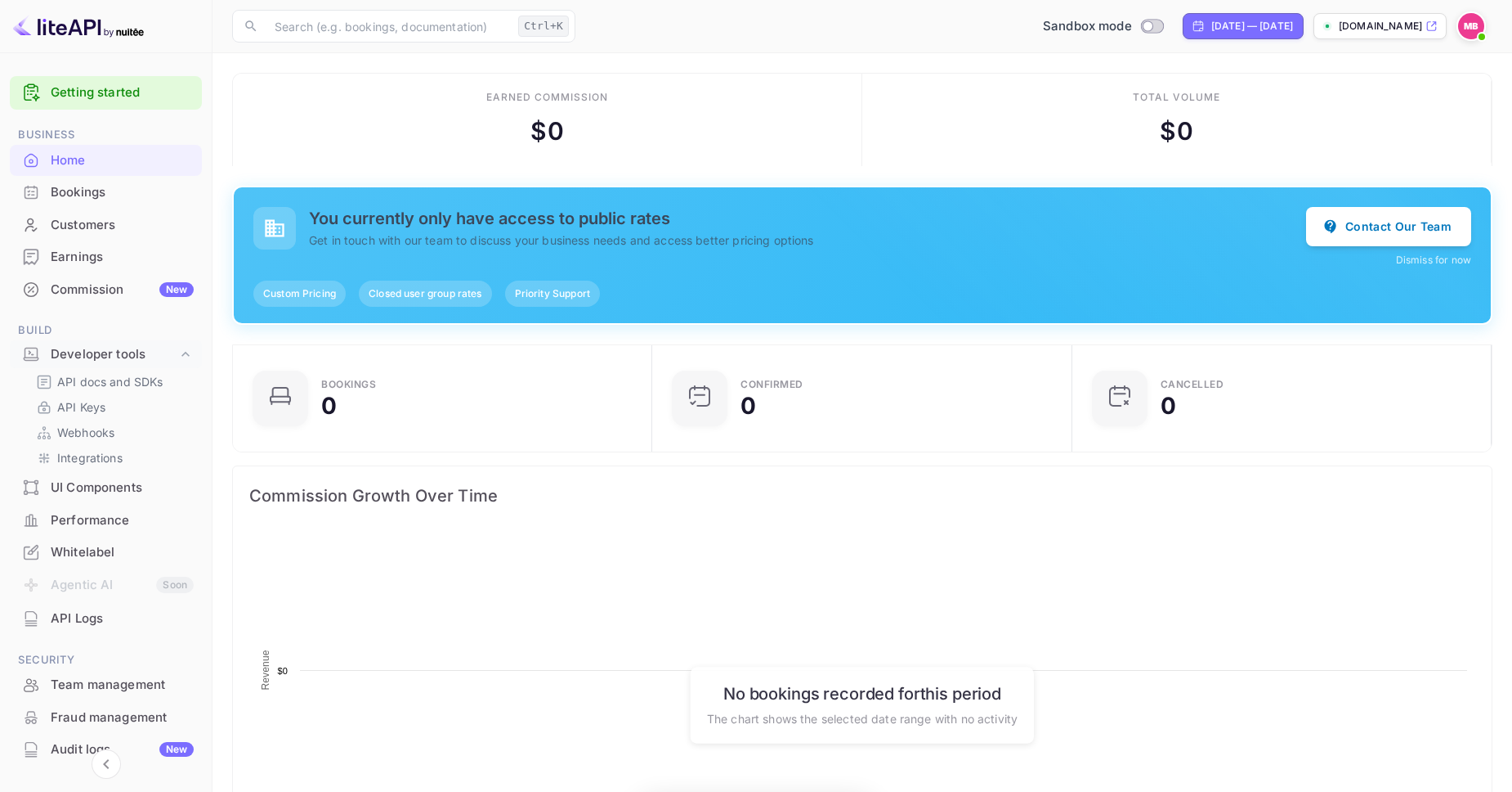
scroll to position [1, 1]
click at [82, 186] on div "Bookings" at bounding box center [122, 193] width 143 height 19
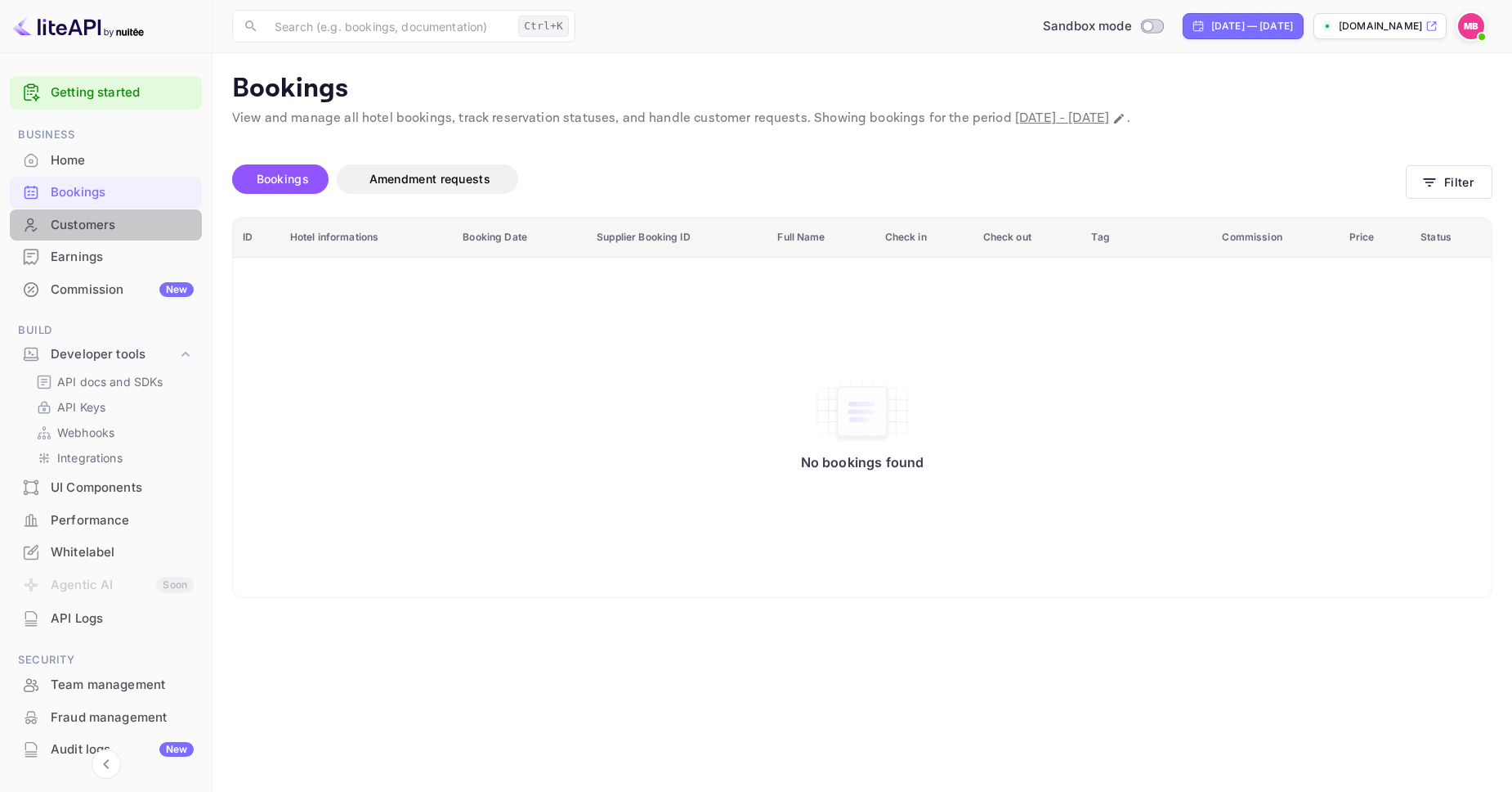
click at [85, 240] on div "Customers" at bounding box center [105, 225] width 192 height 32
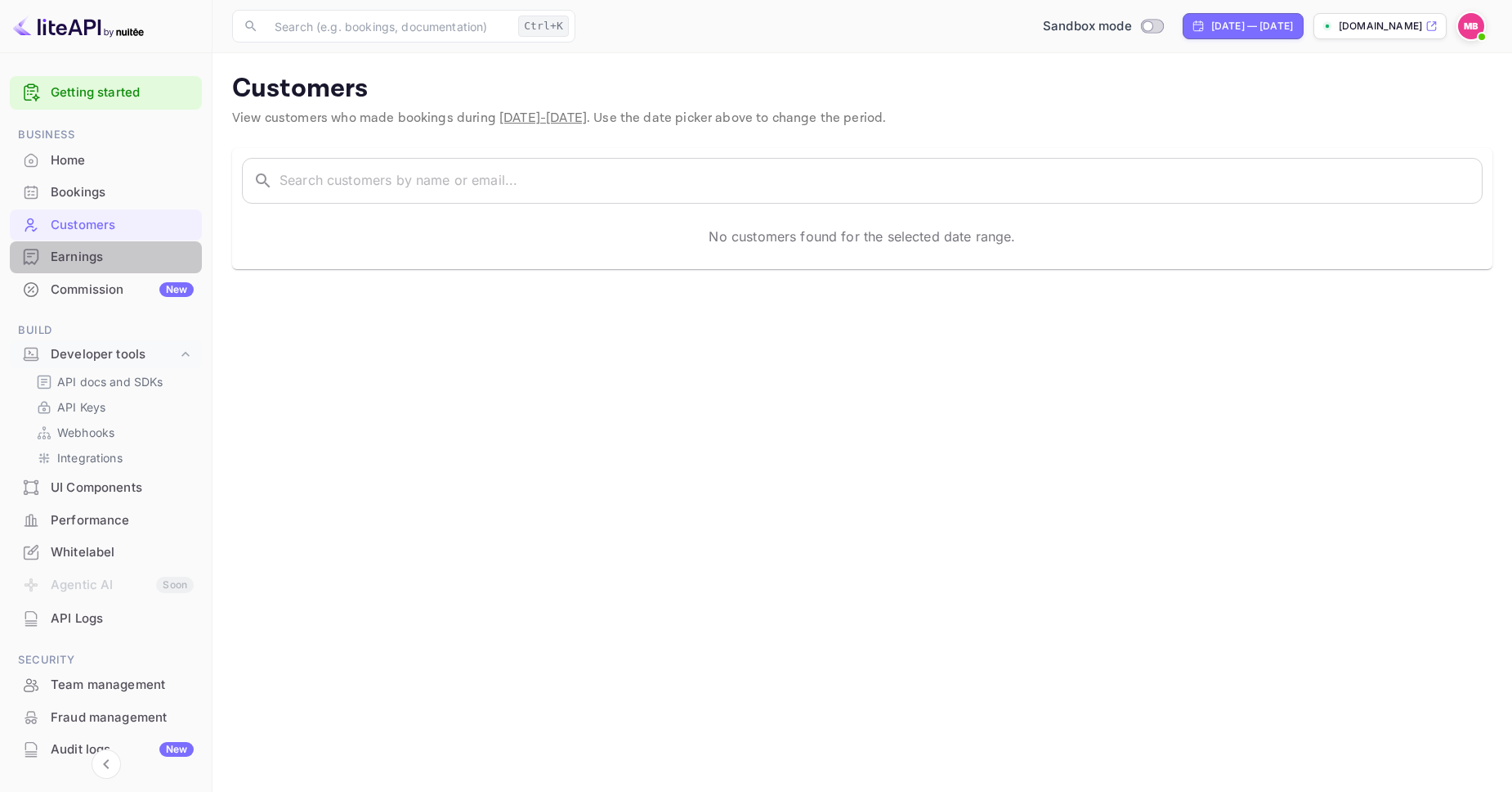
click at [85, 252] on div "Earnings" at bounding box center [122, 257] width 143 height 19
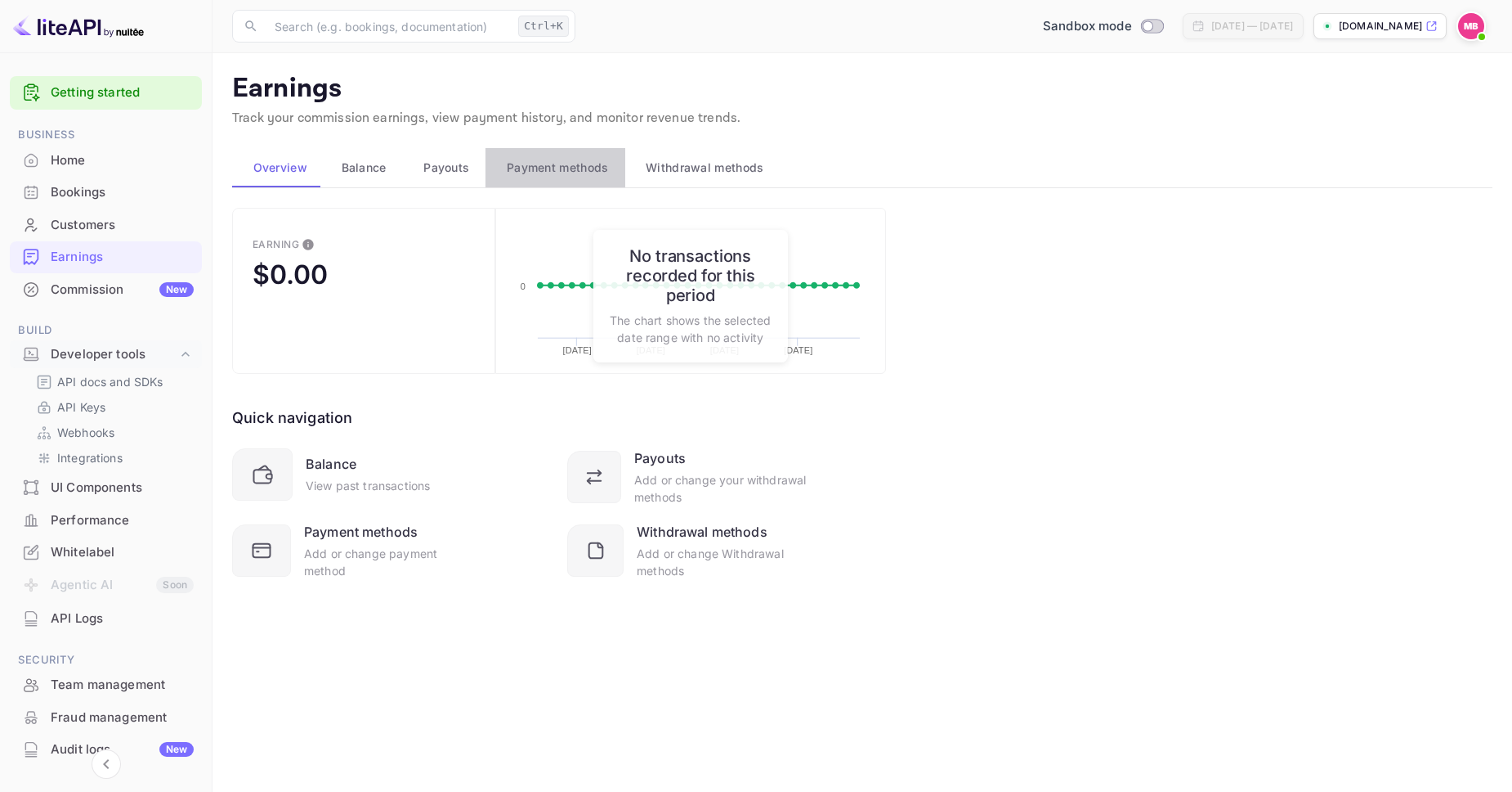
click at [564, 163] on span "Payment methods" at bounding box center [558, 168] width 103 height 20
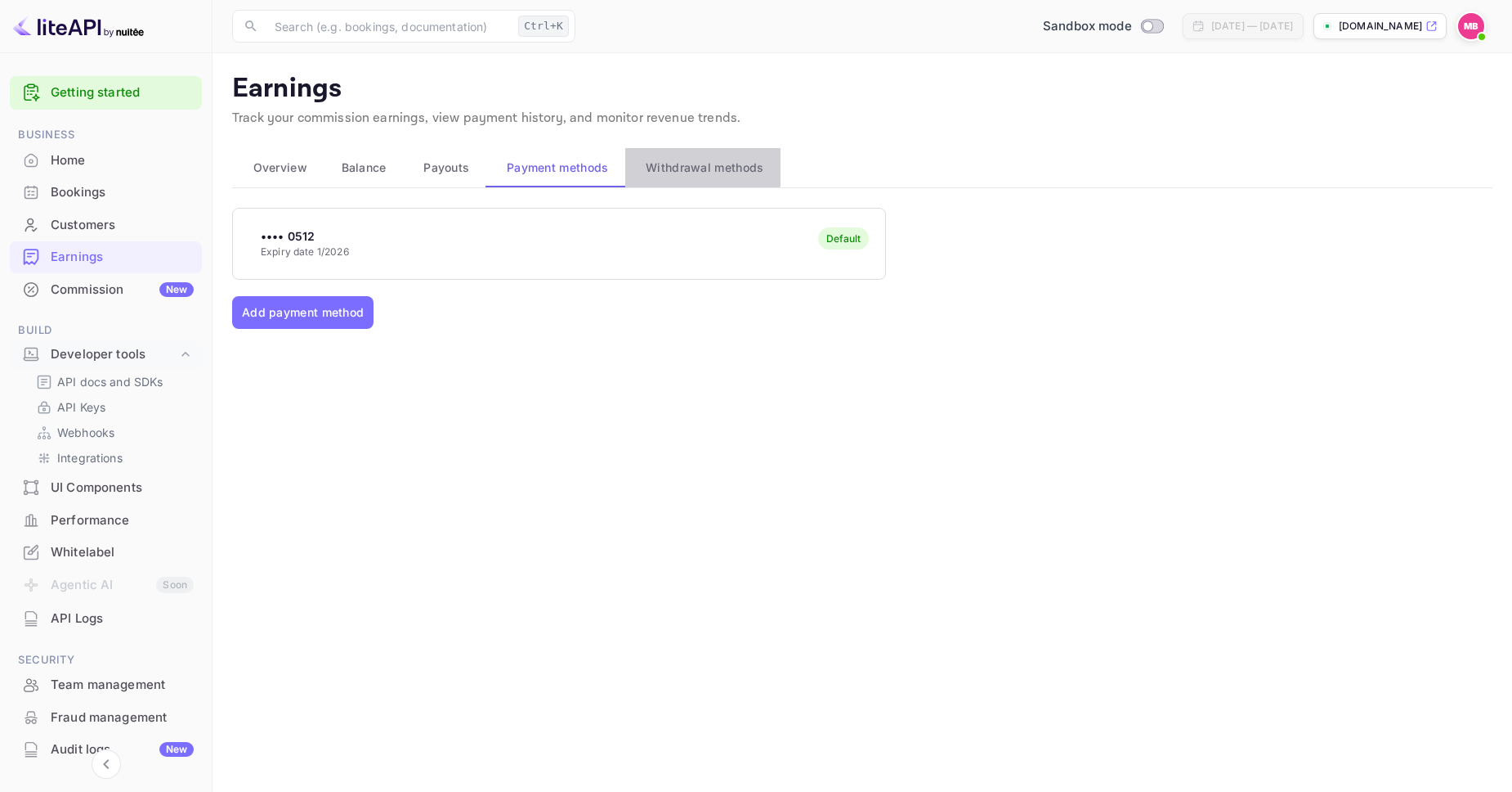
click at [691, 158] on span "Withdrawal methods" at bounding box center [704, 168] width 117 height 20
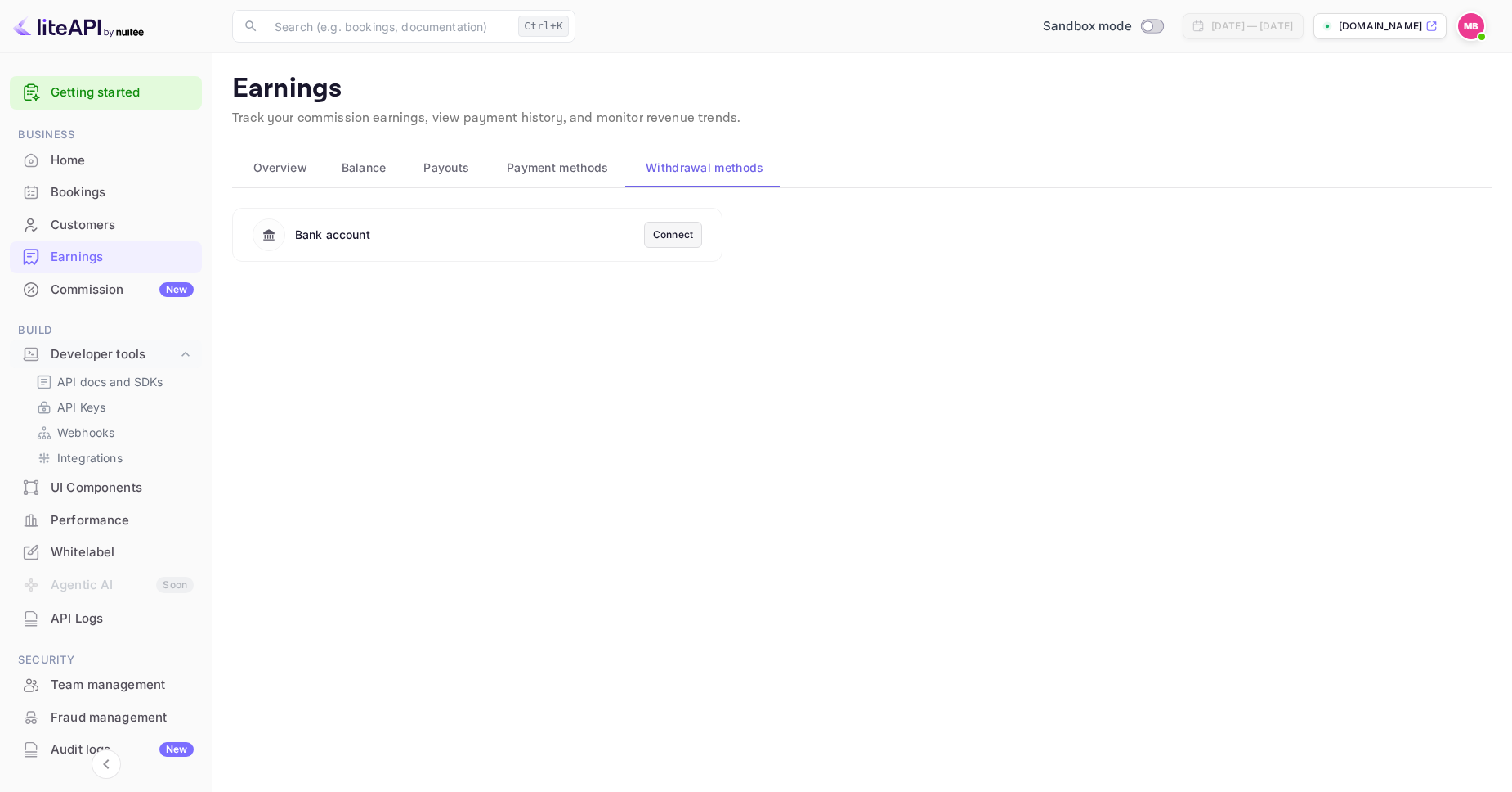
click at [453, 166] on span "Payouts" at bounding box center [446, 168] width 46 height 20
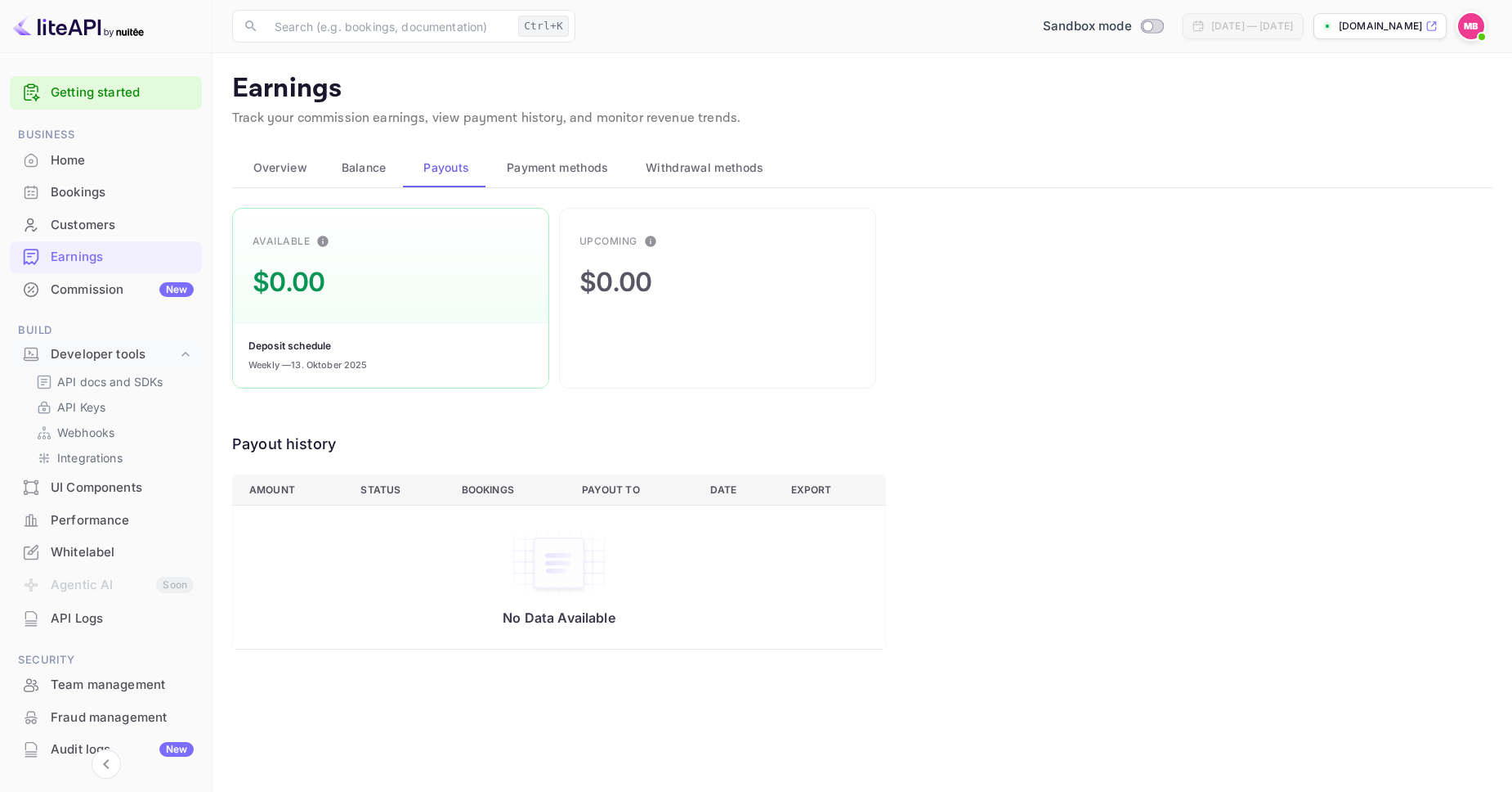
click at [361, 164] on span "Balance" at bounding box center [364, 168] width 45 height 20
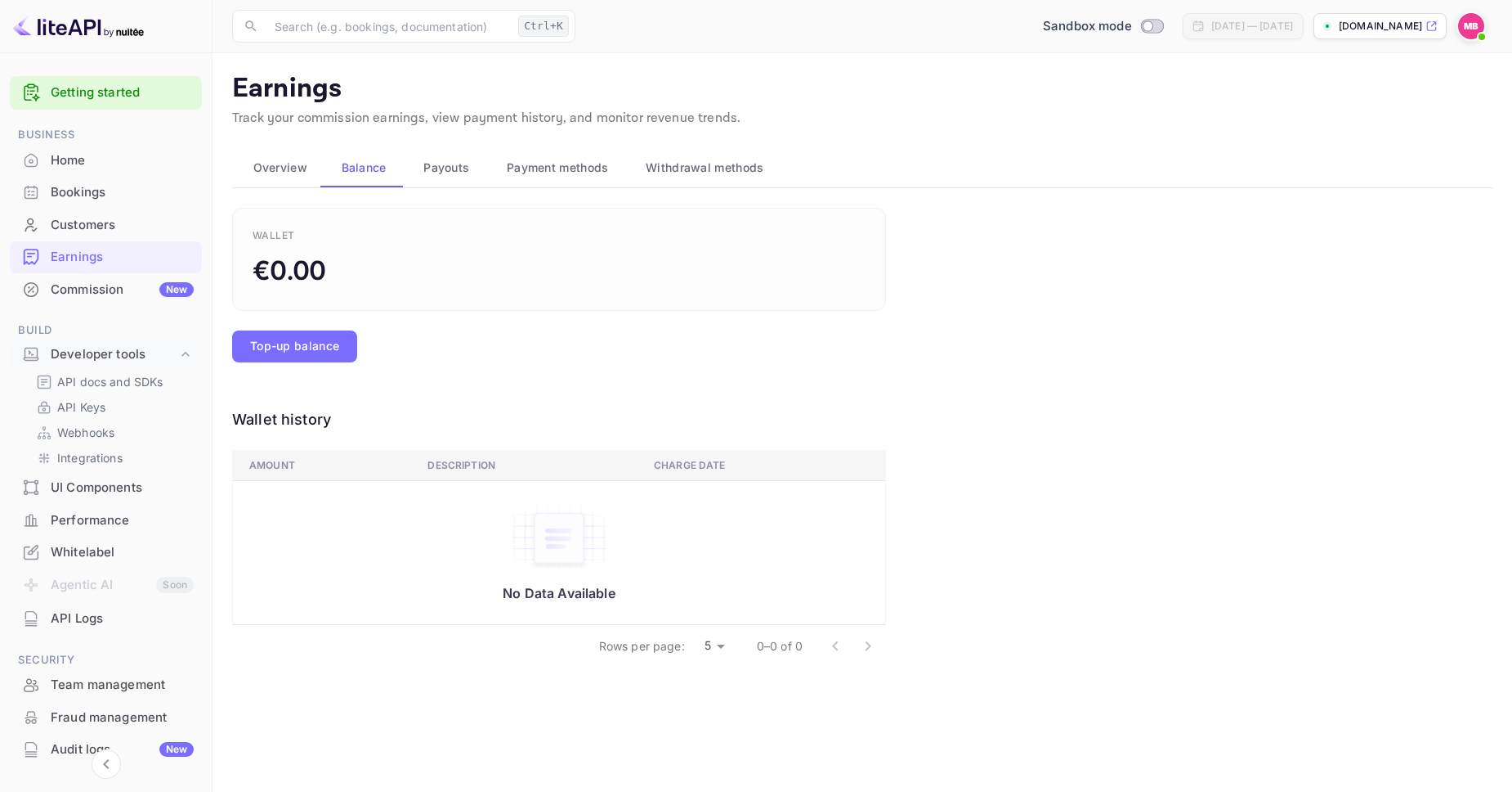
click at [277, 163] on span "Overview" at bounding box center [281, 168] width 54 height 20
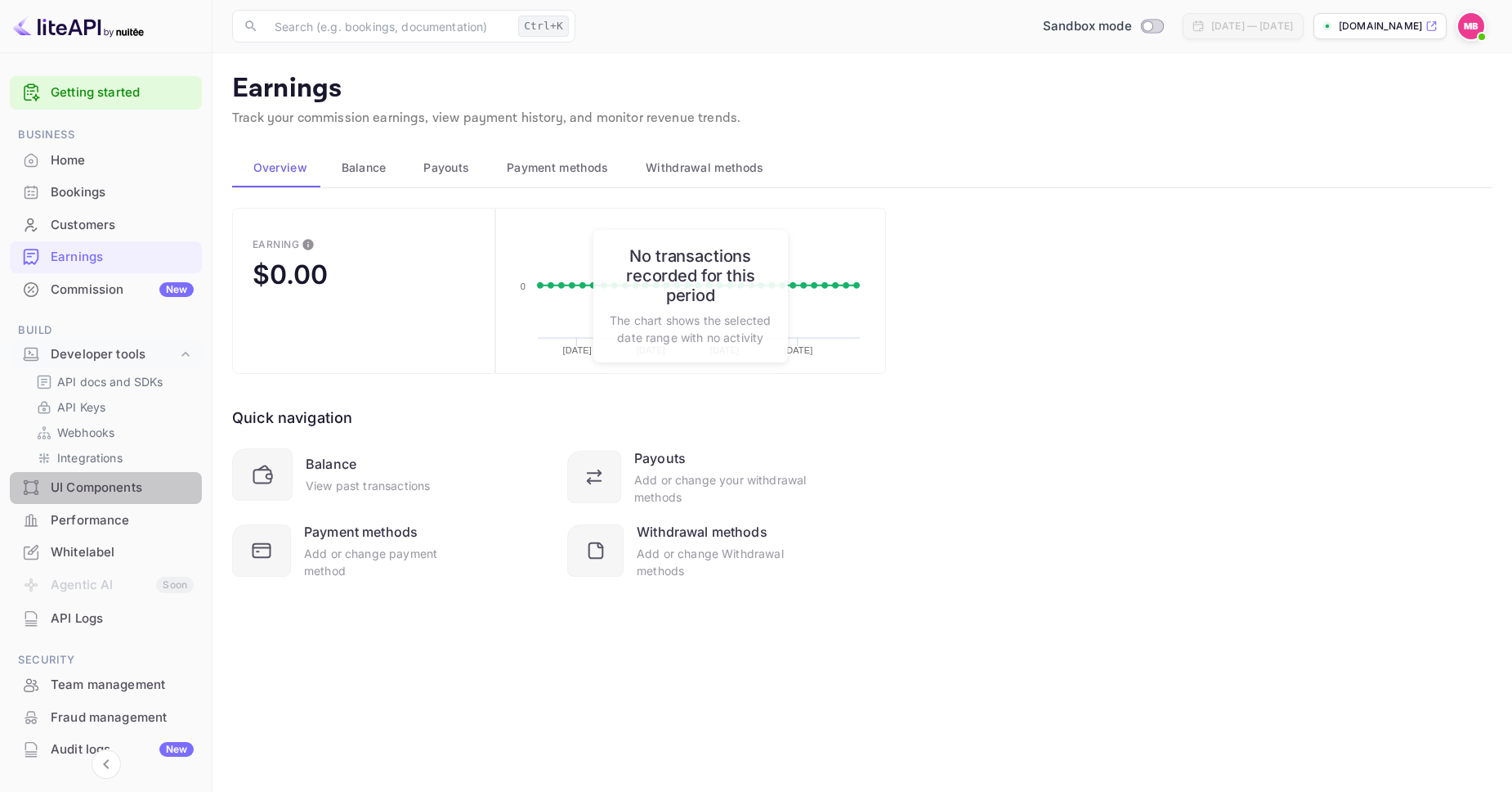
click at [96, 500] on div "UI Components" at bounding box center [105, 488] width 192 height 32
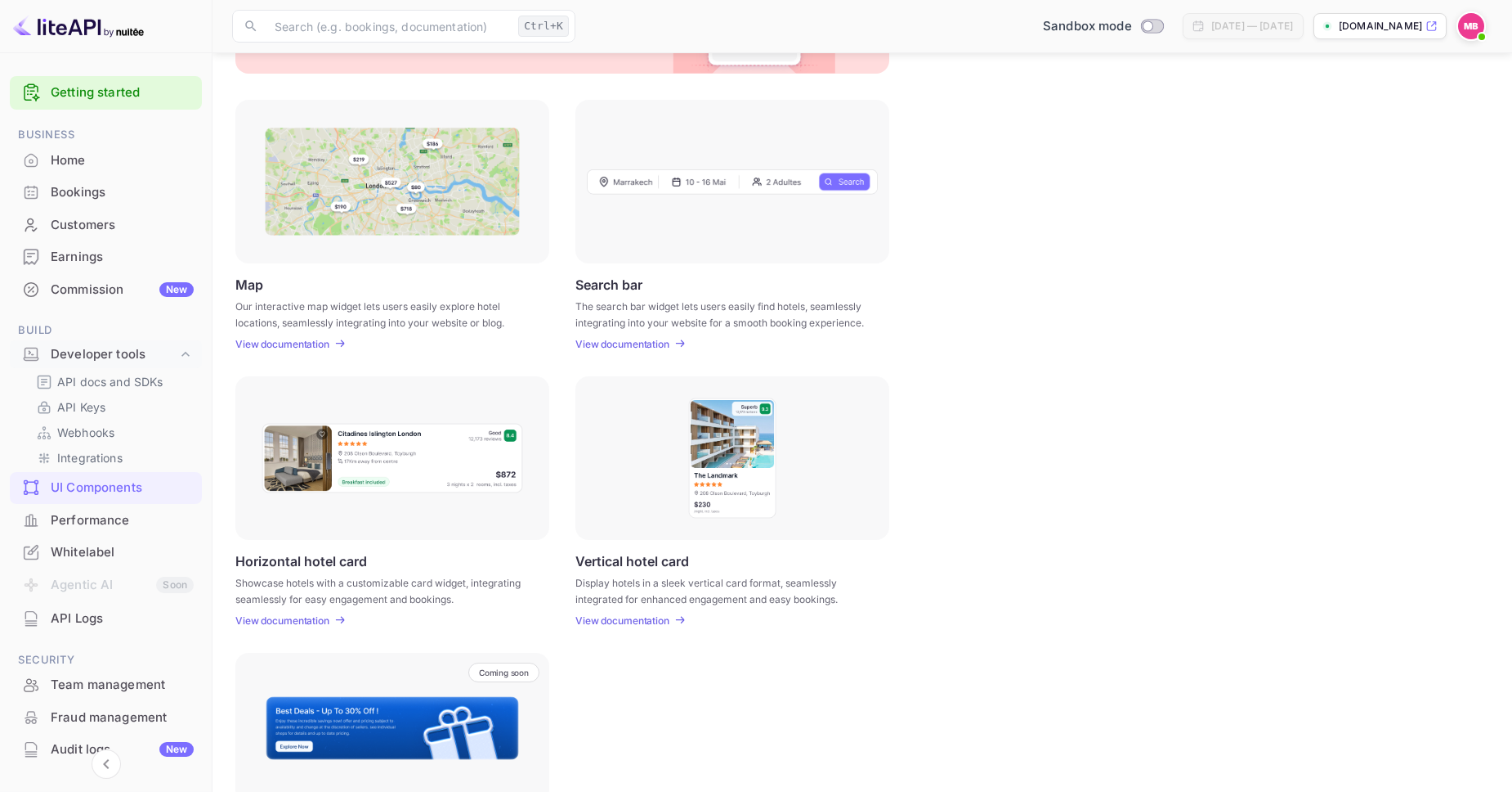
scroll to position [283, 0]
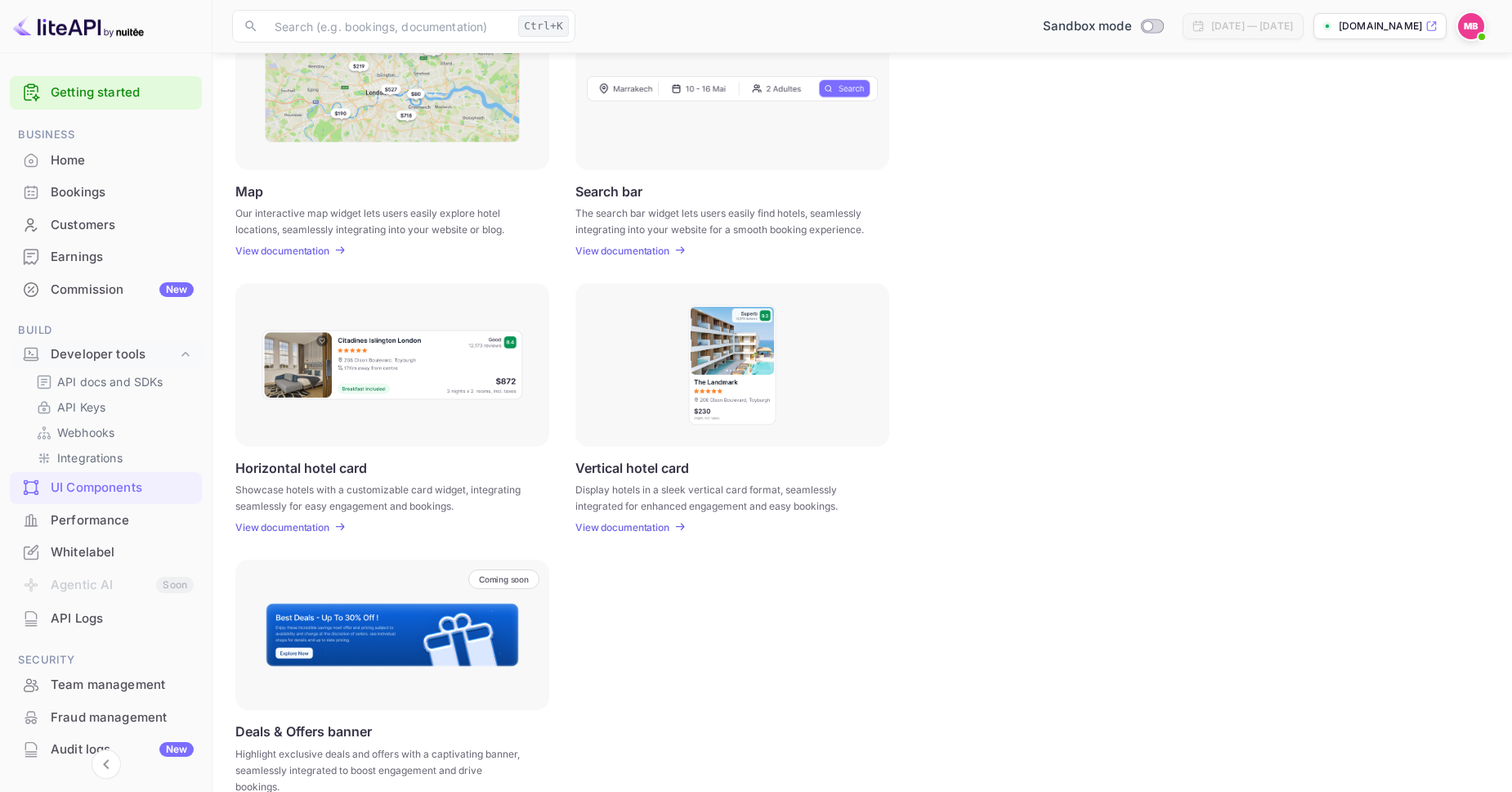
click at [723, 386] on img at bounding box center [732, 364] width 90 height 123
click at [92, 522] on div "Performance" at bounding box center [122, 521] width 143 height 19
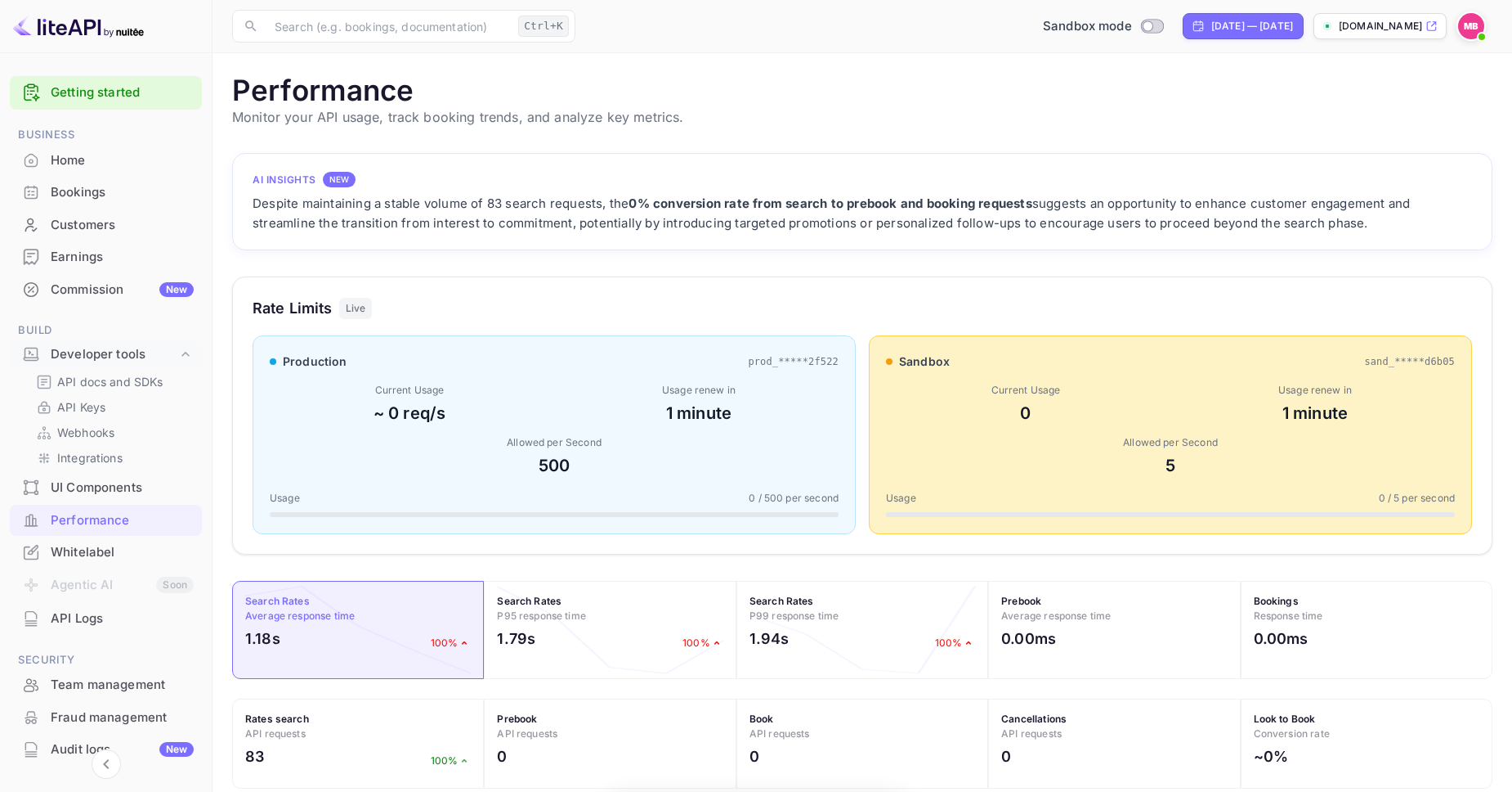
scroll to position [421, 1261]
click at [1131, 22] on input "Switch to Production mode" at bounding box center [1148, 26] width 33 height 10
checkbox input "true"
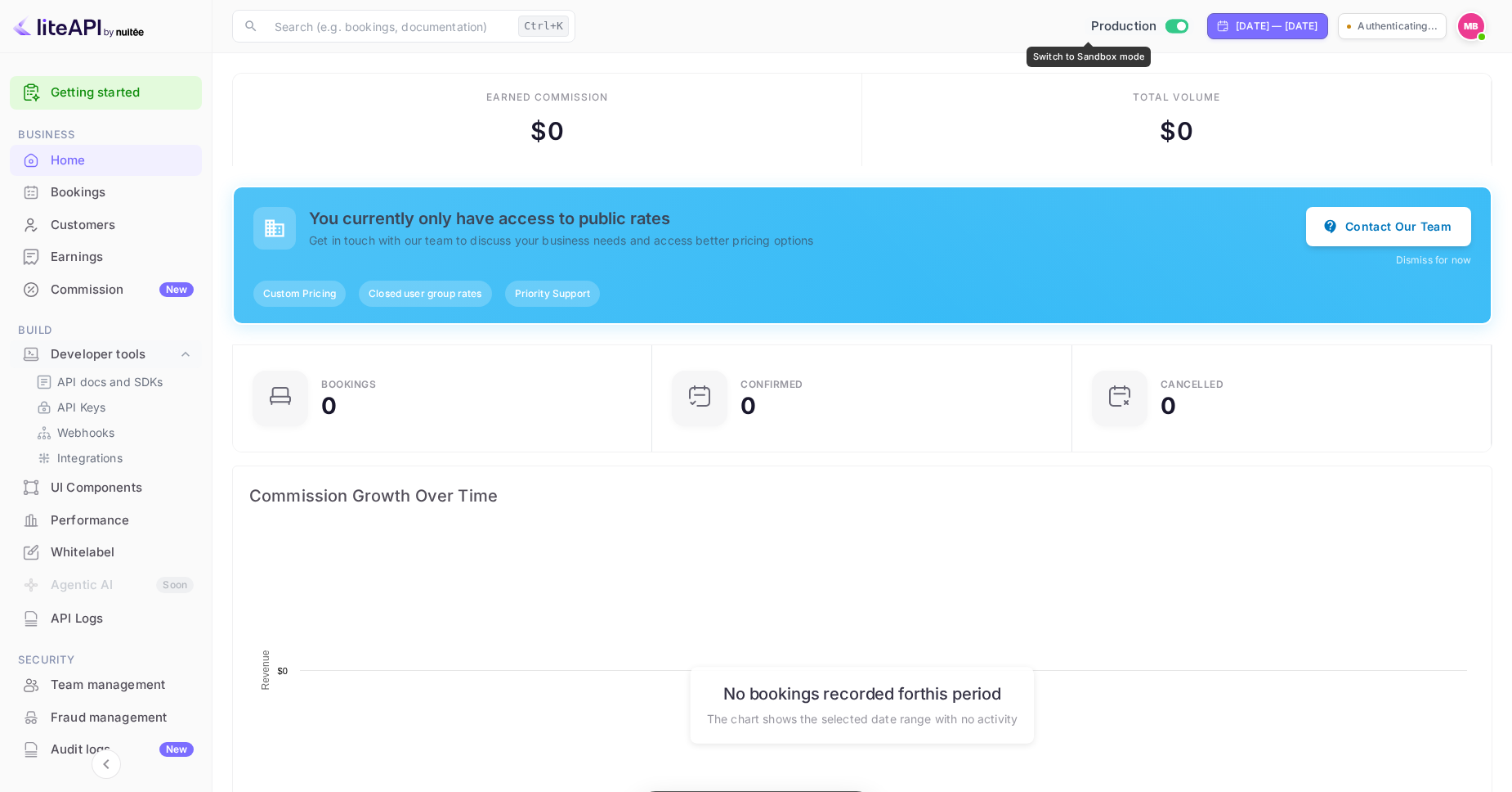
scroll to position [1, 1]
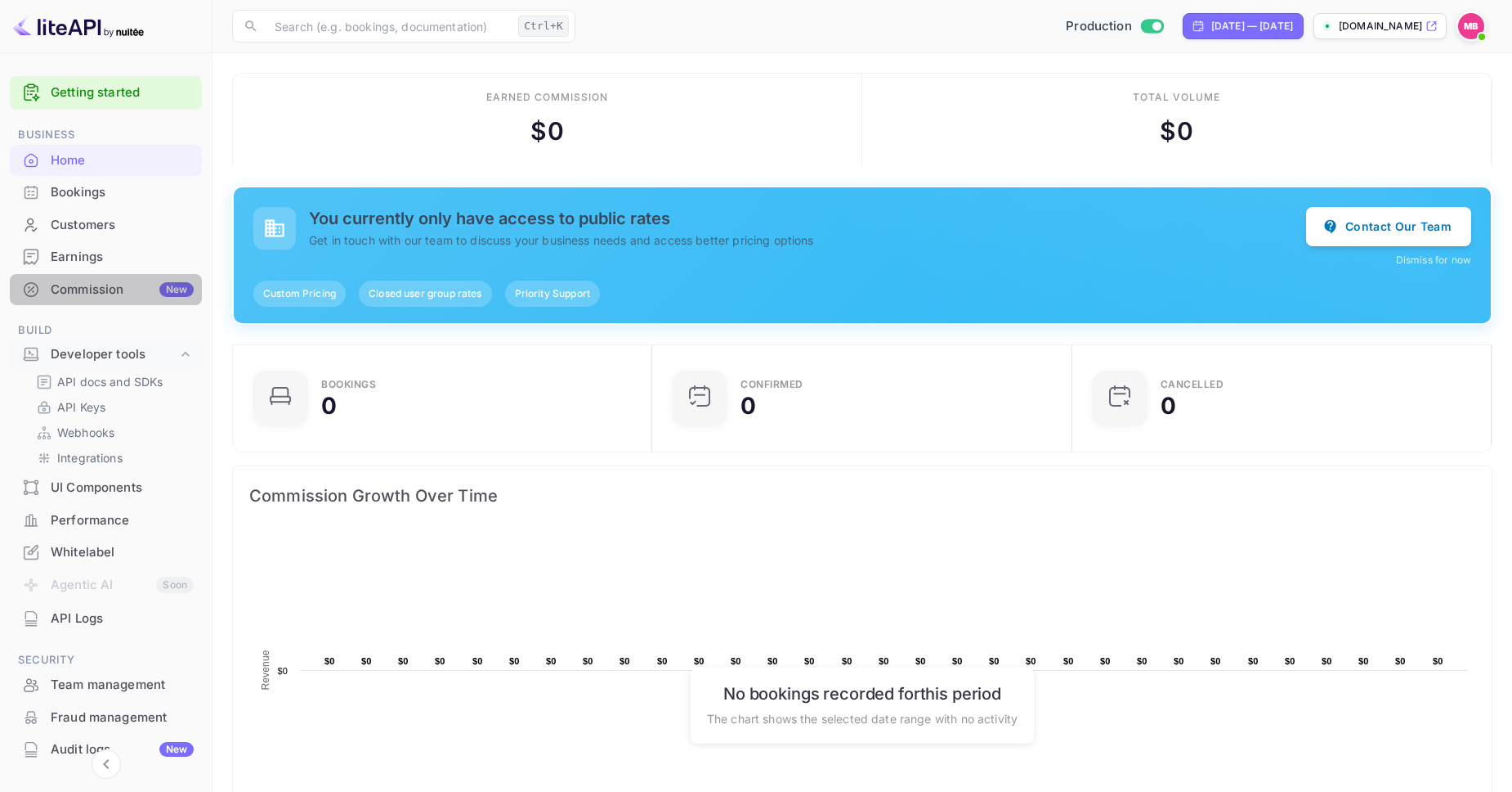
click at [102, 294] on div "Commission New" at bounding box center [122, 290] width 143 height 19
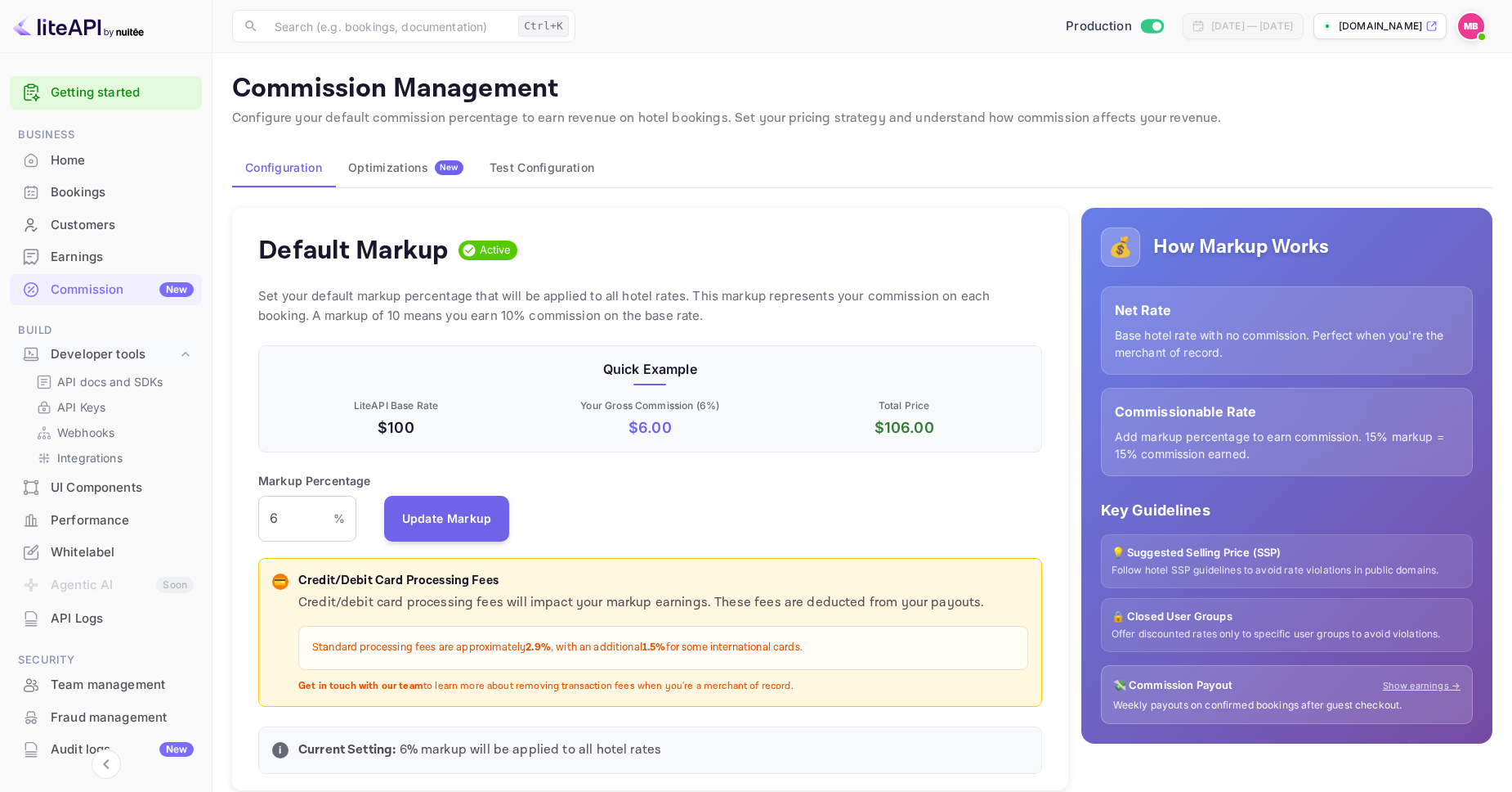
scroll to position [290, 783]
click at [76, 259] on div "Earnings" at bounding box center [122, 257] width 143 height 19
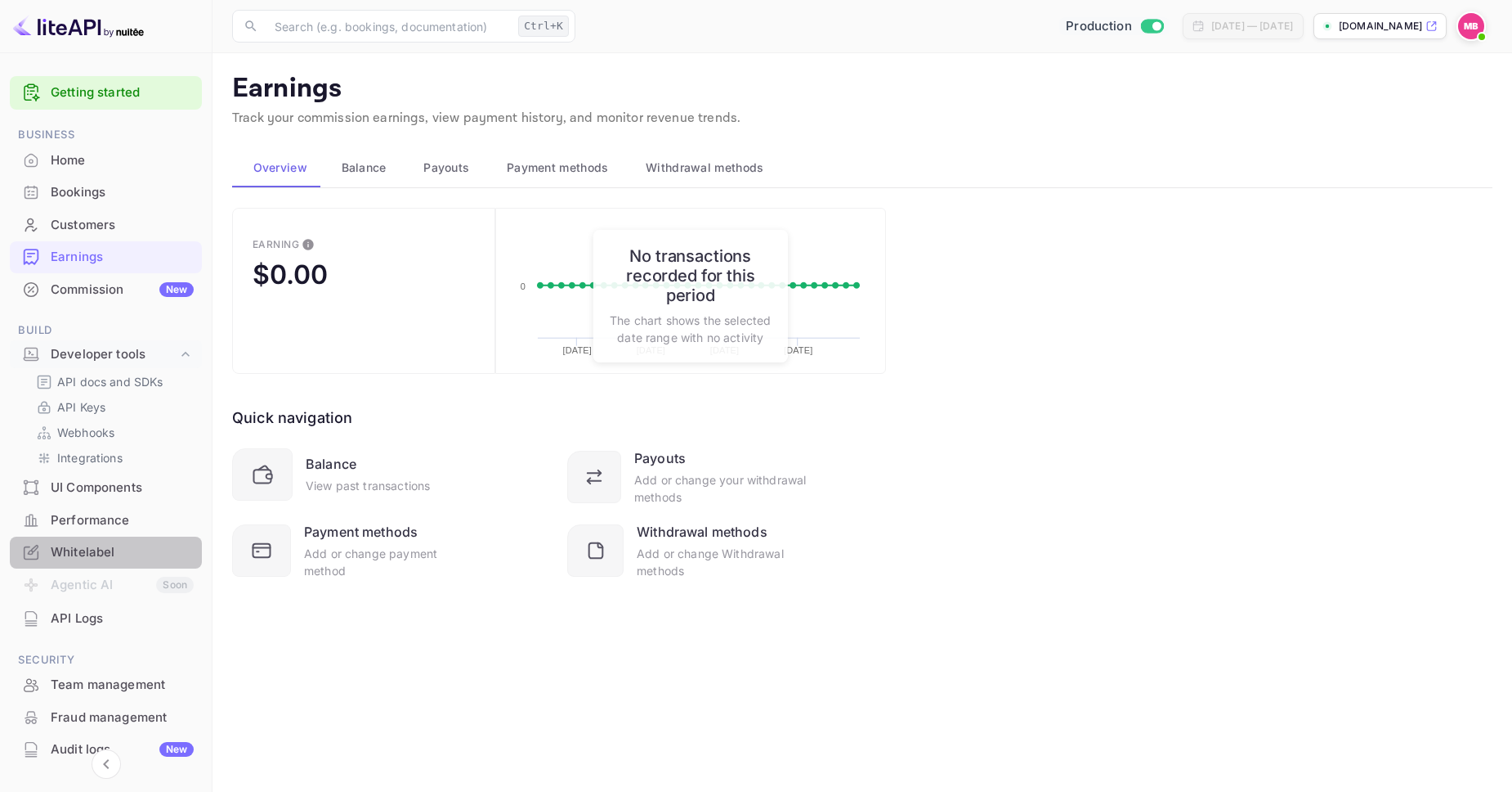
click at [100, 556] on div "Whitelabel" at bounding box center [122, 553] width 143 height 19
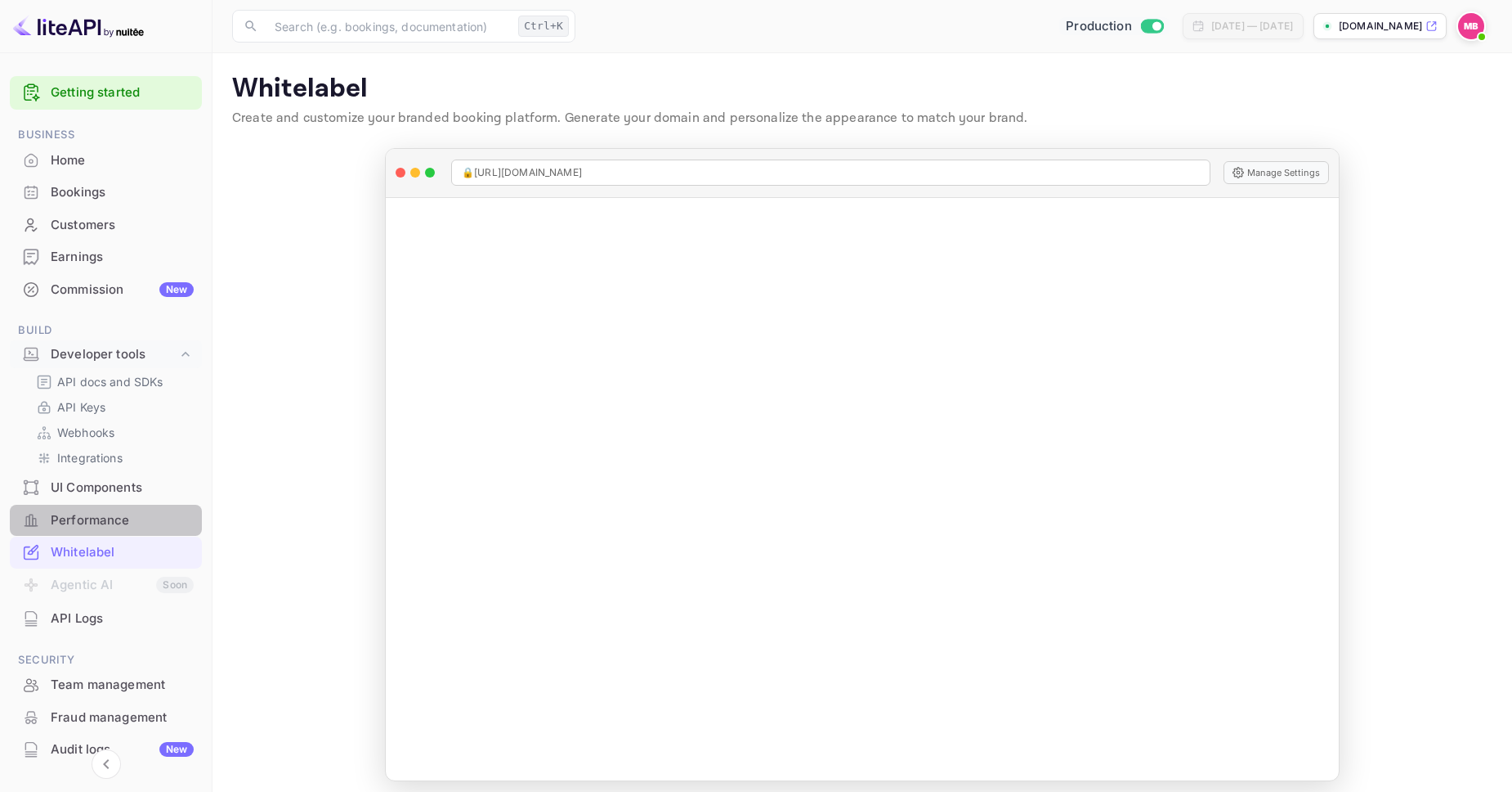
click at [96, 519] on div "Performance" at bounding box center [122, 521] width 143 height 19
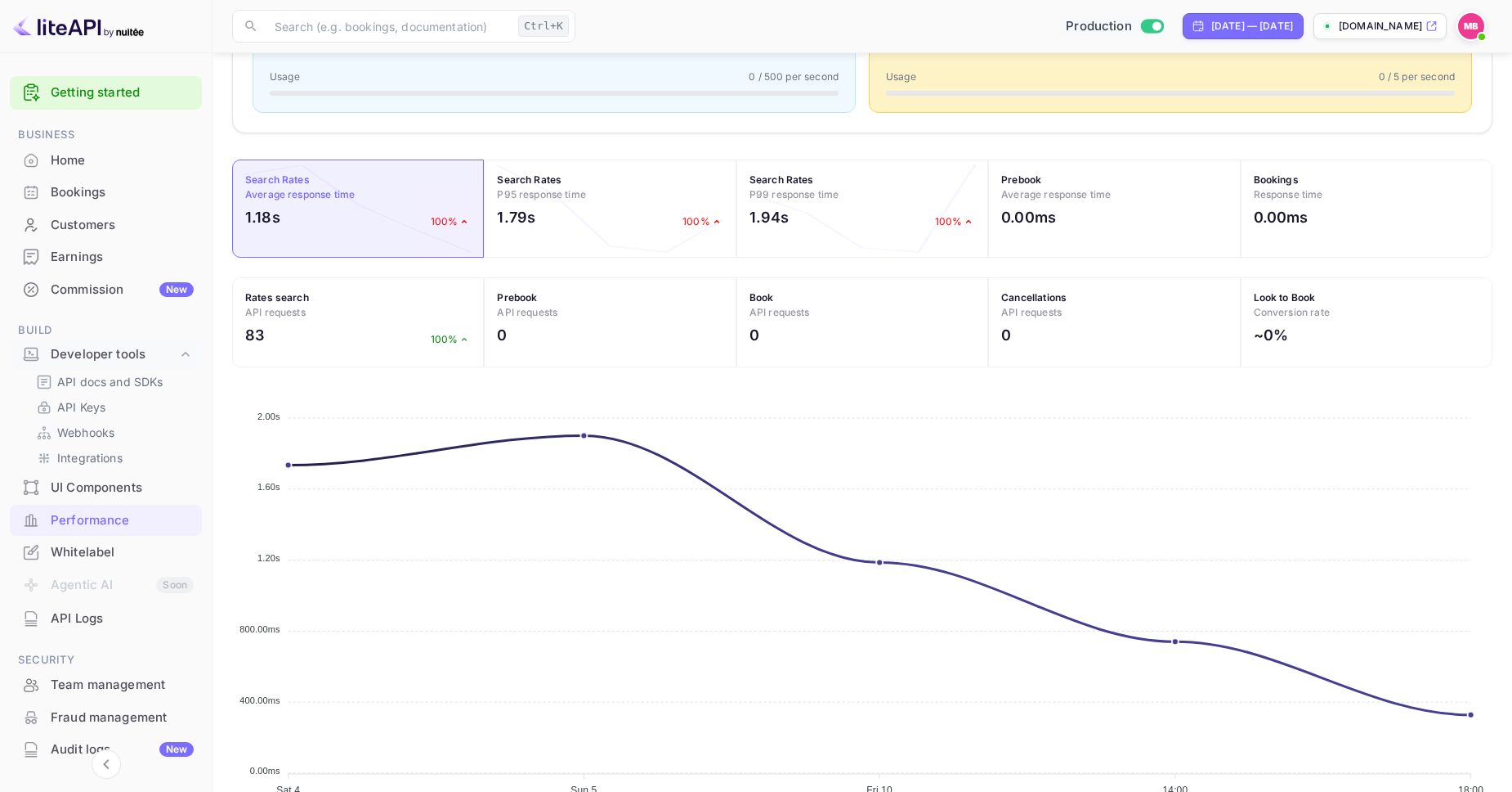
scroll to position [483, 0]
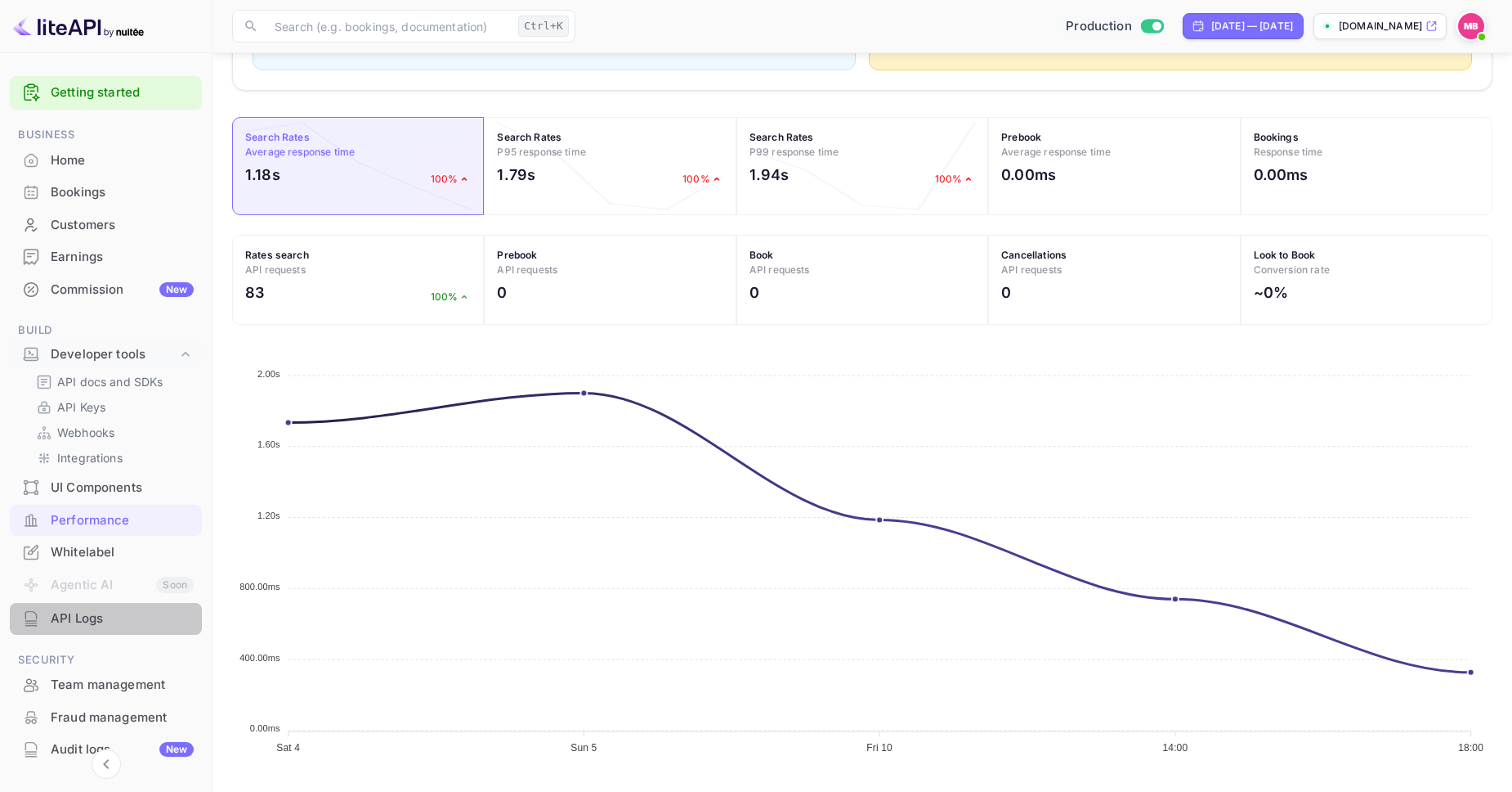
click at [103, 621] on div "API Logs" at bounding box center [122, 619] width 143 height 19
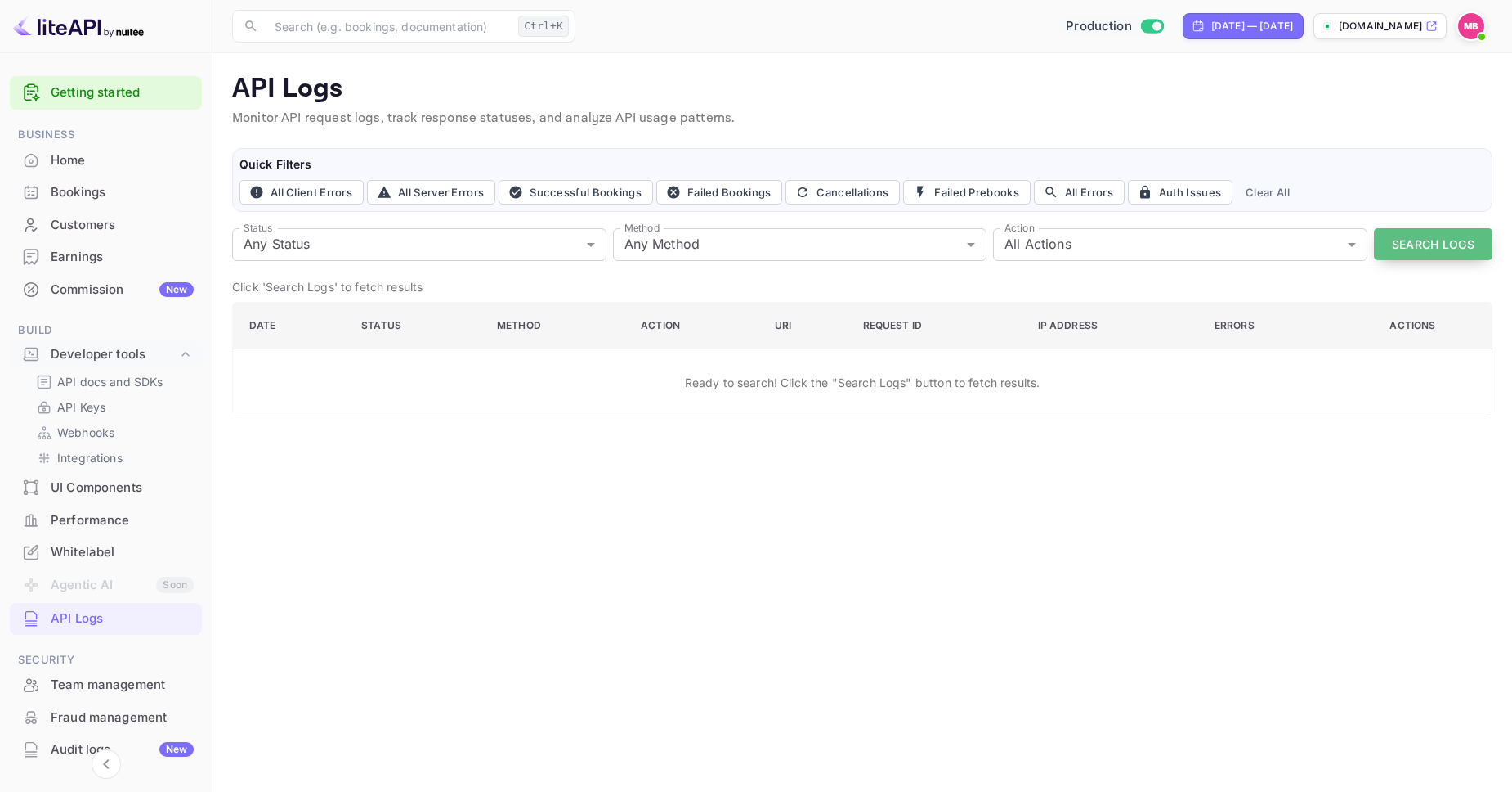
click at [1398, 233] on button "Search Logs" at bounding box center [1433, 243] width 118 height 32
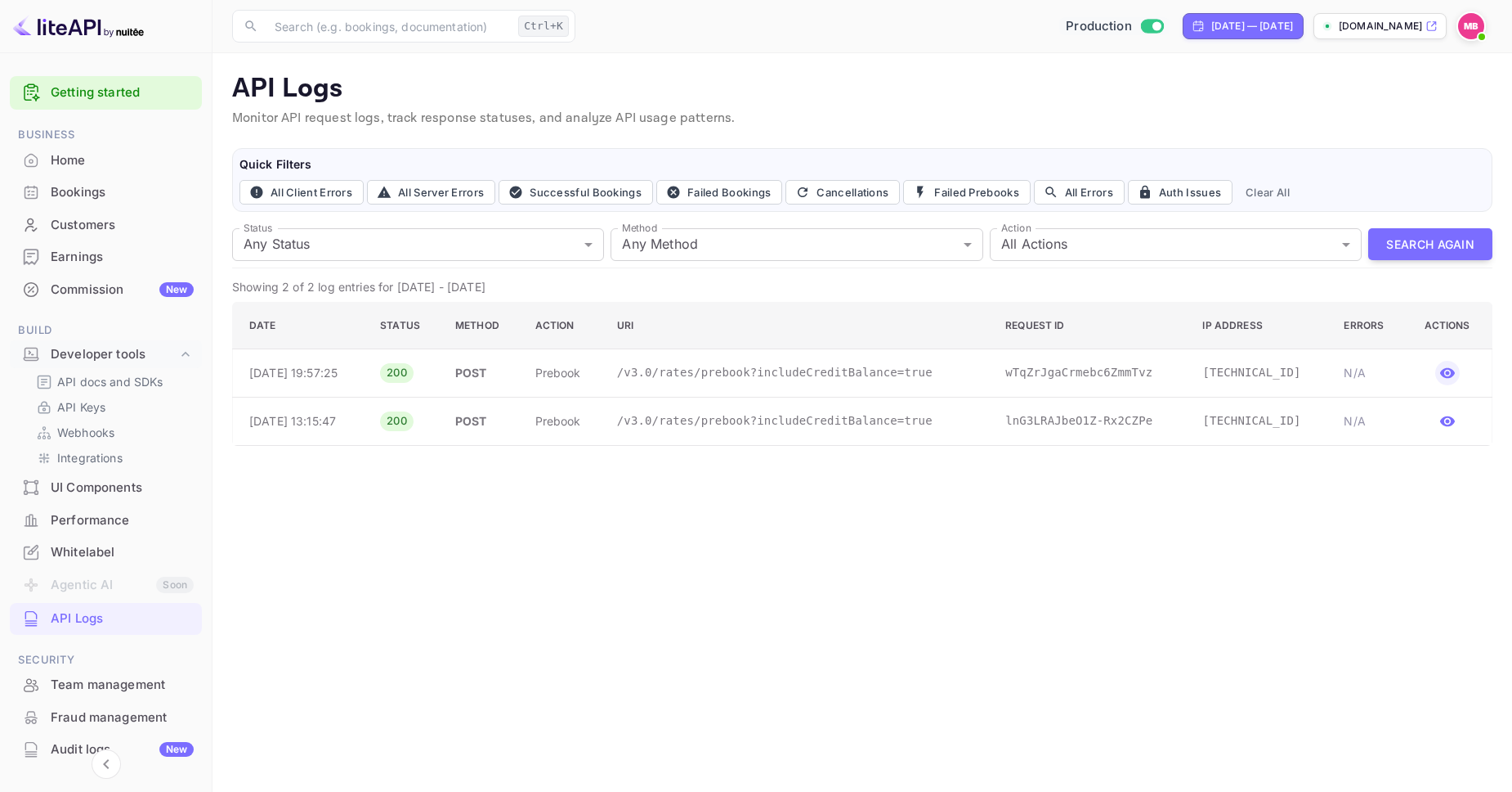
click at [1444, 372] on icon "button" at bounding box center [1447, 373] width 15 height 10
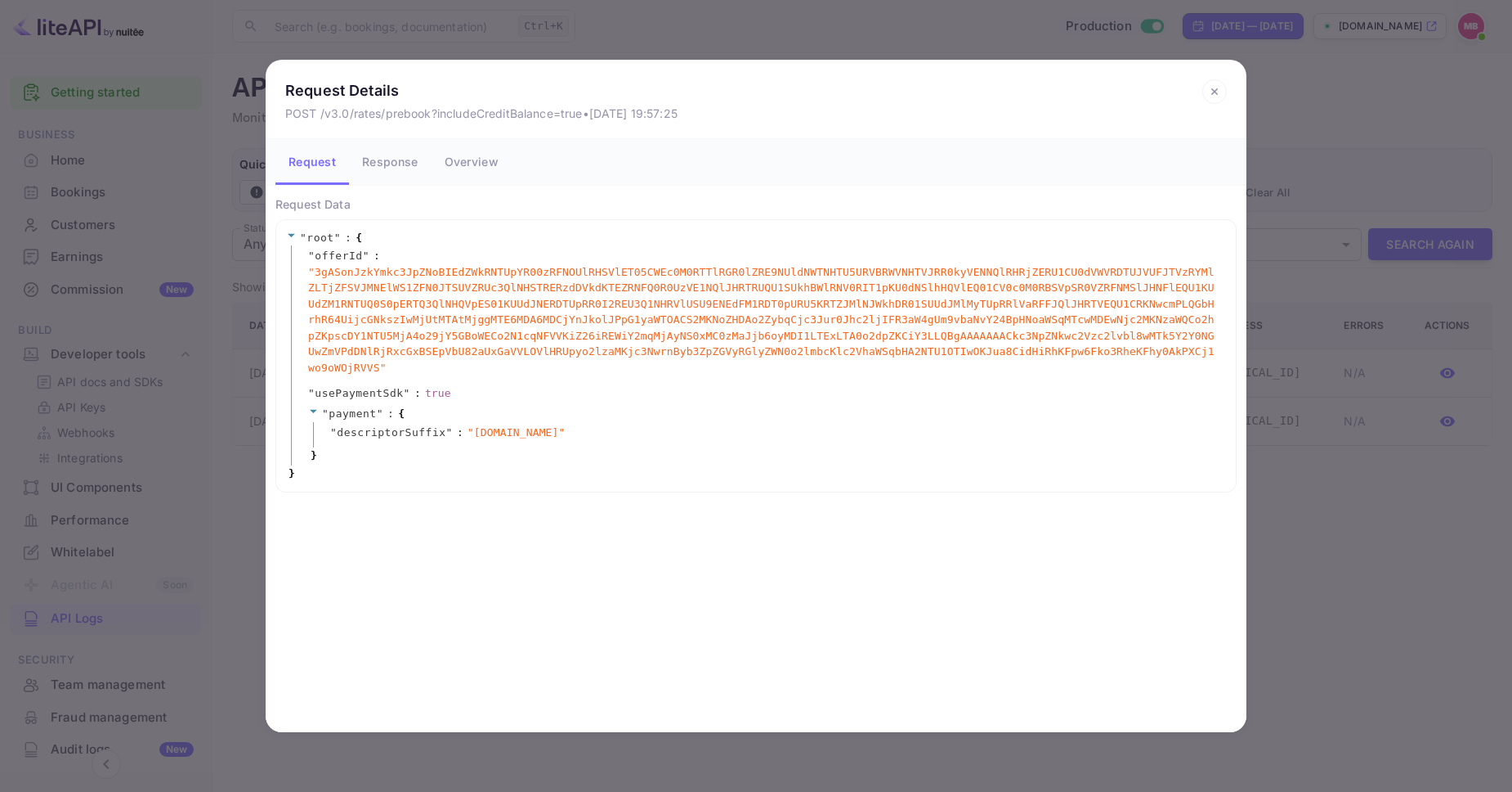
click at [1220, 87] on icon at bounding box center [1215, 91] width 24 height 24
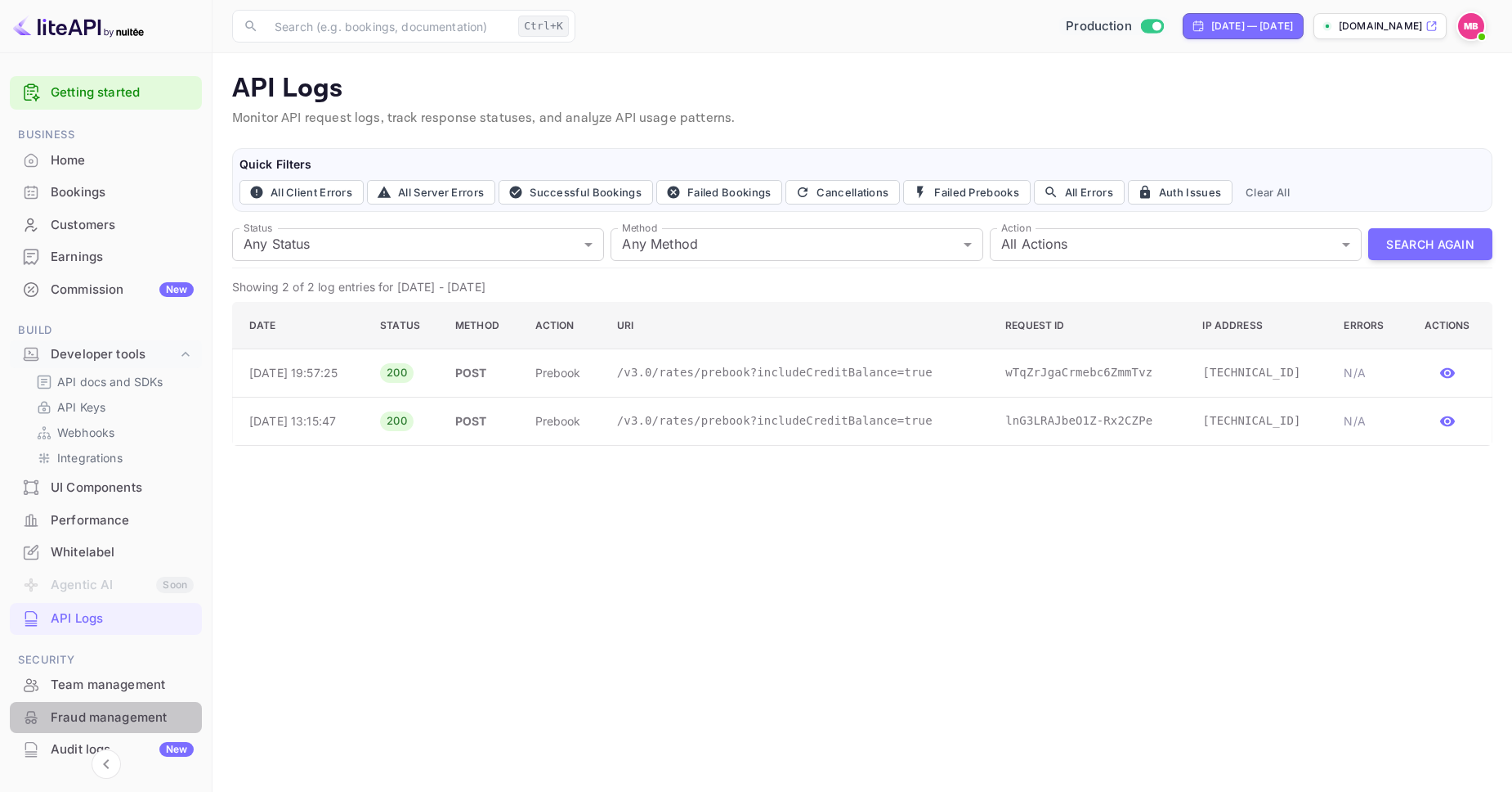
click at [134, 709] on div "Fraud management" at bounding box center [122, 718] width 143 height 19
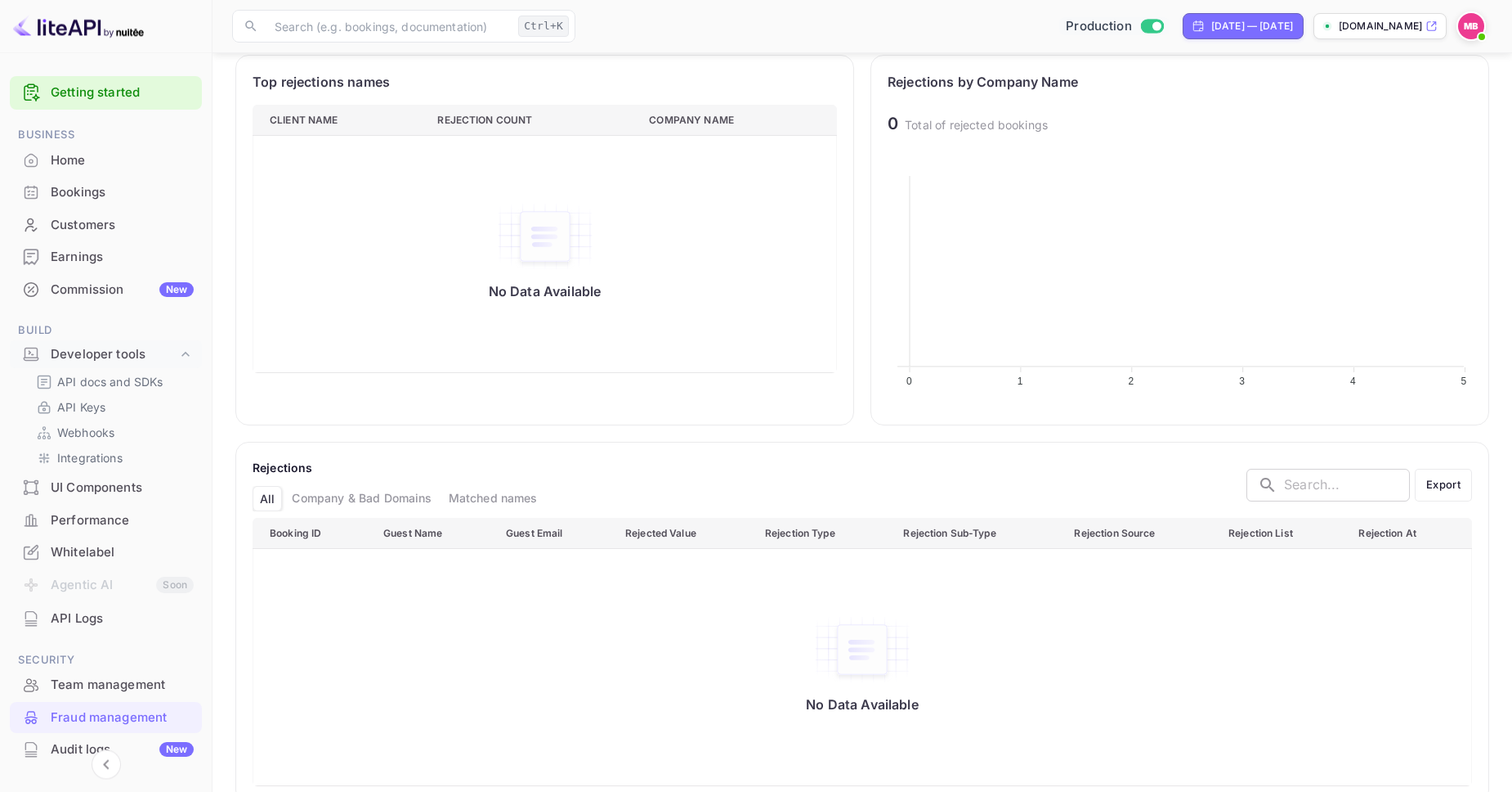
scroll to position [590, 0]
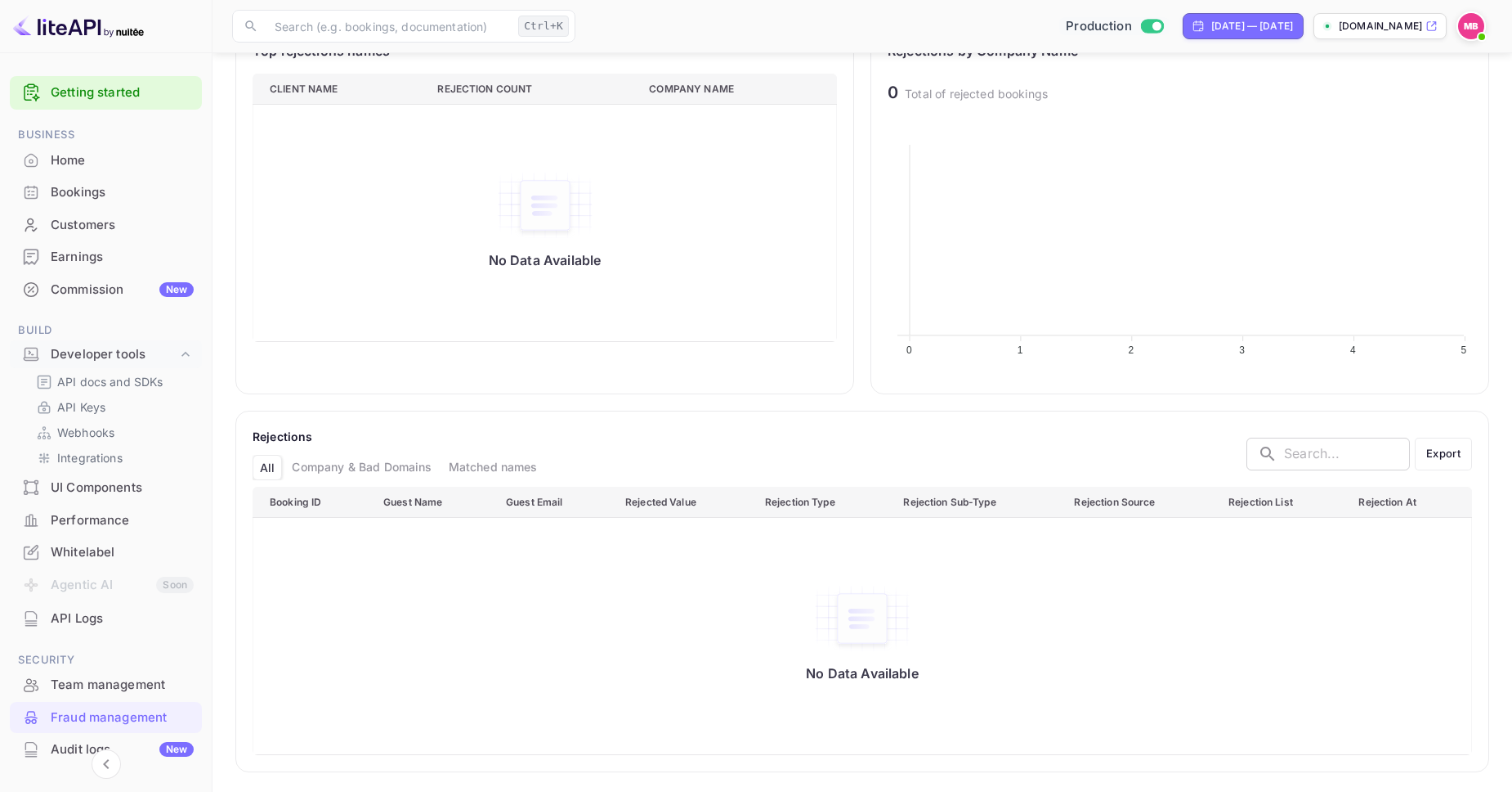
click at [85, 679] on div "Team management" at bounding box center [122, 685] width 143 height 19
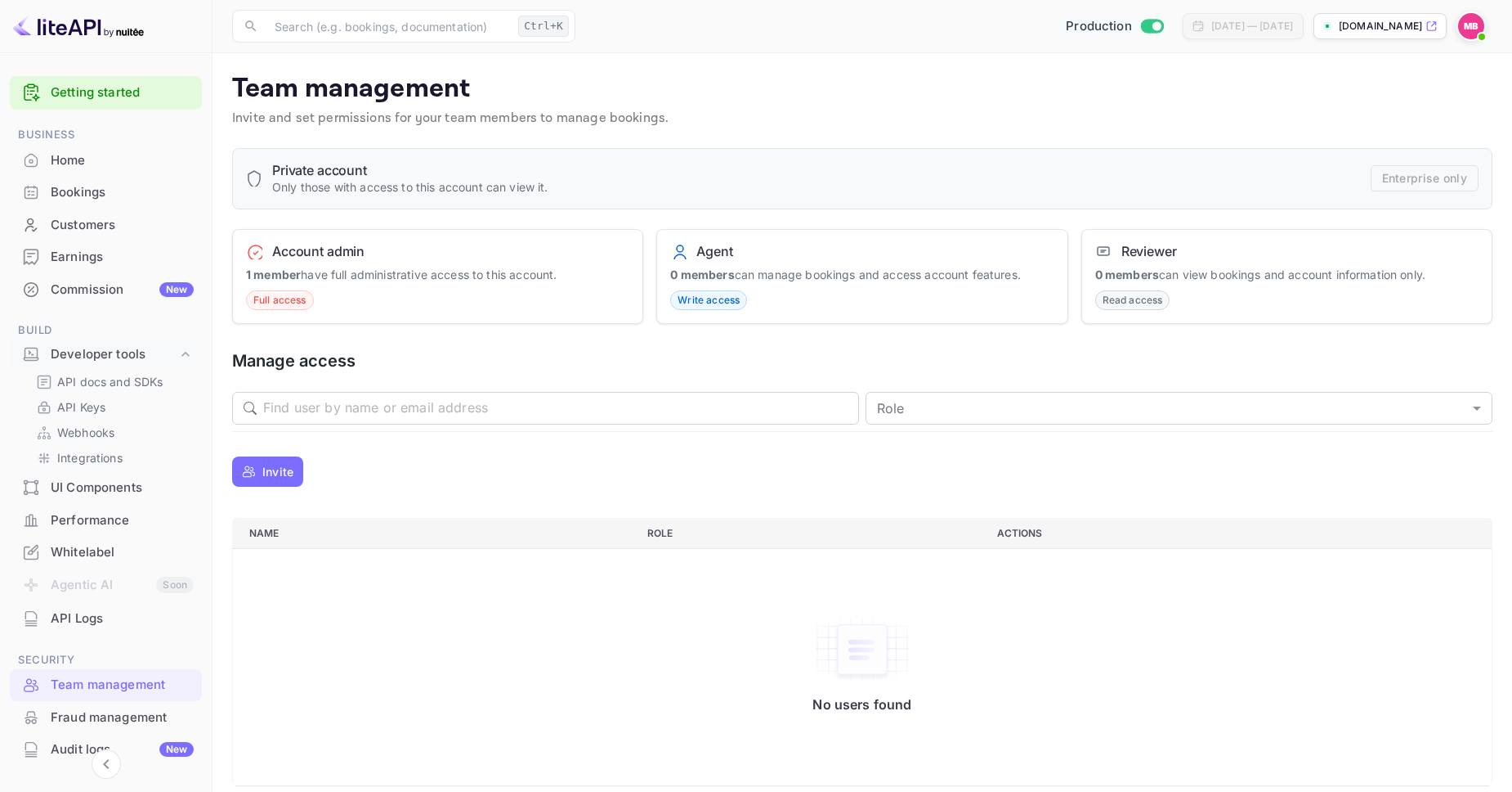
scroll to position [14, 0]
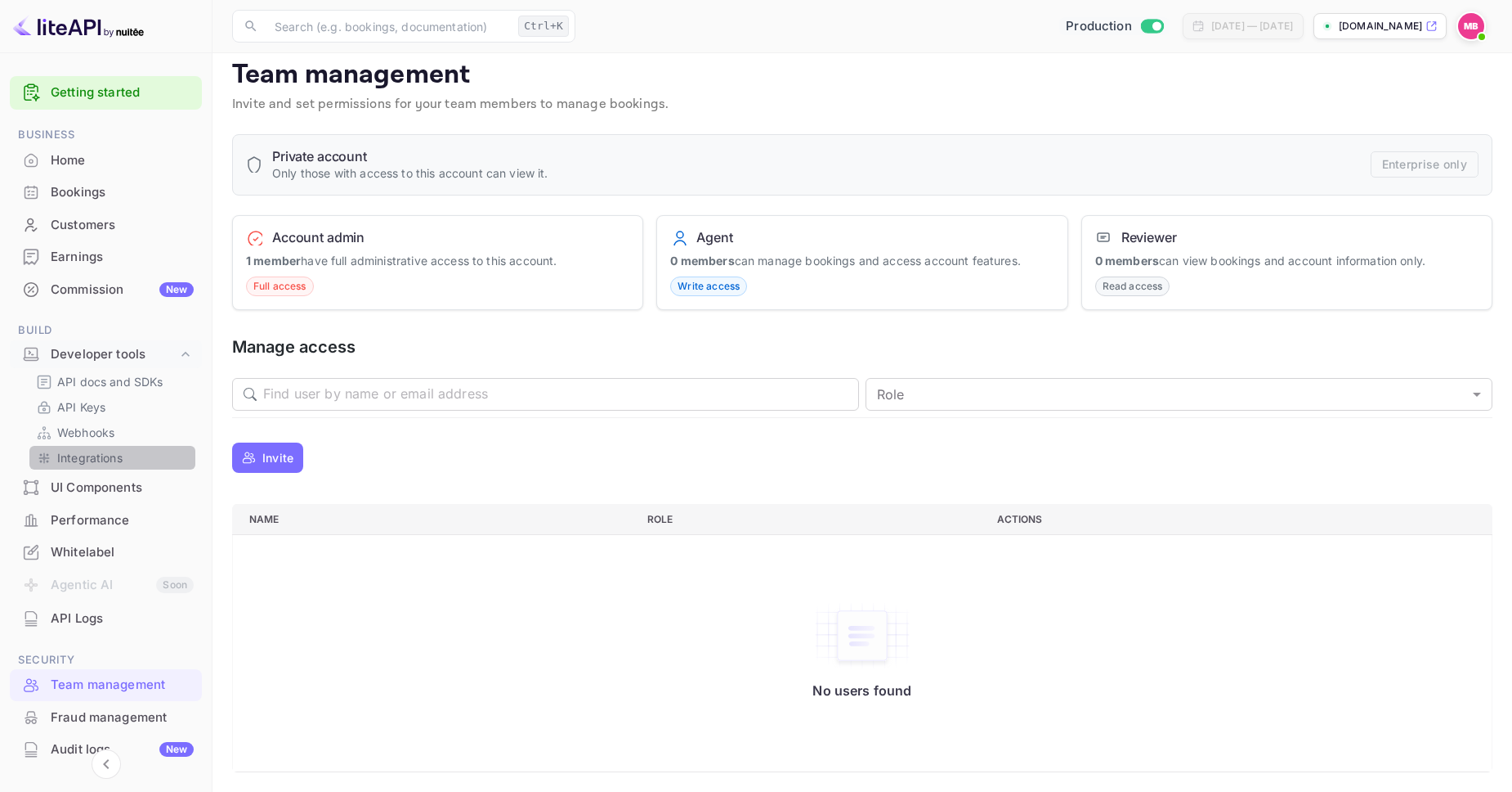
click at [131, 459] on link "Integrations" at bounding box center [112, 457] width 153 height 17
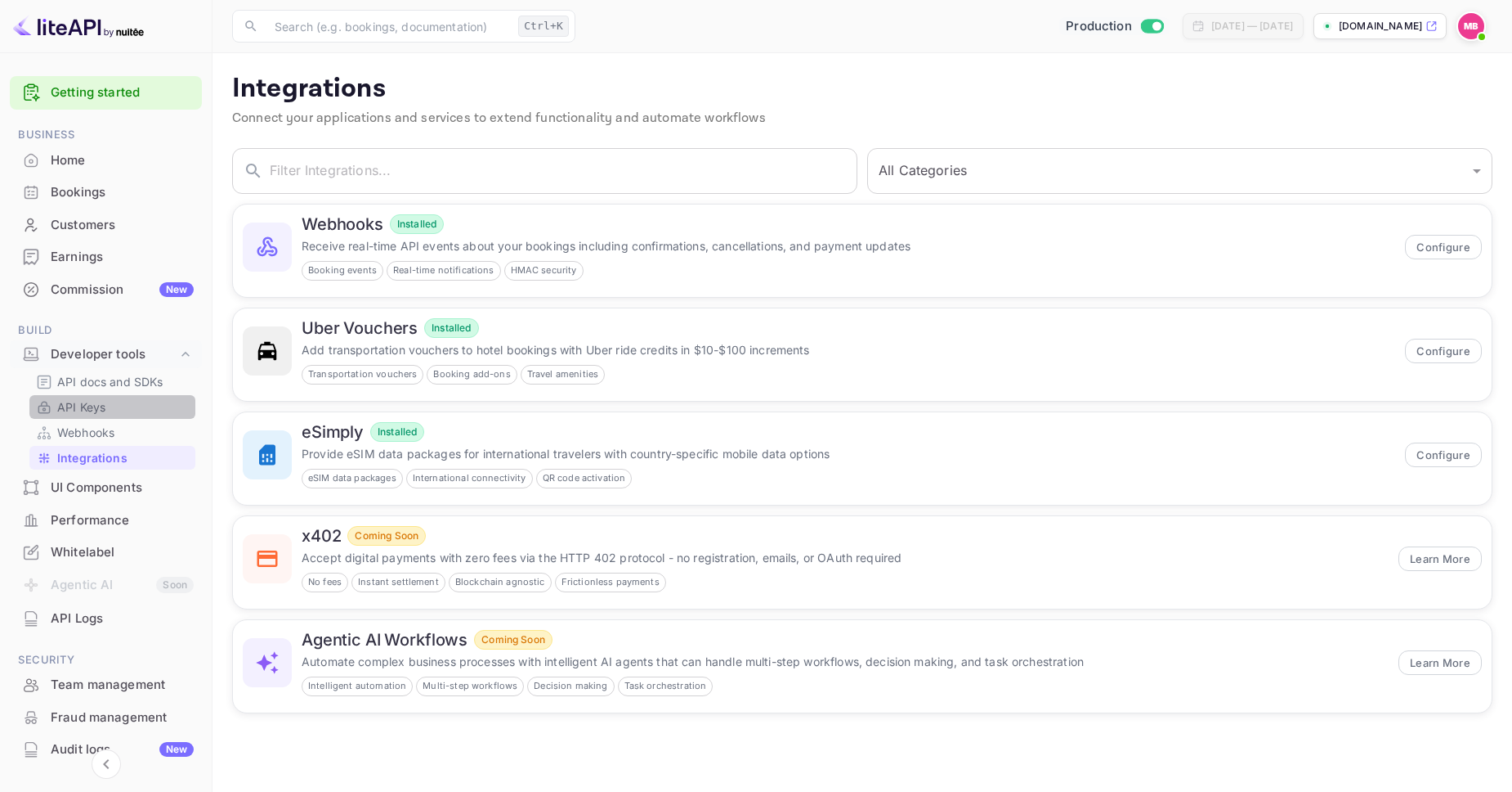
click at [100, 404] on p "API Keys" at bounding box center [81, 407] width 48 height 17
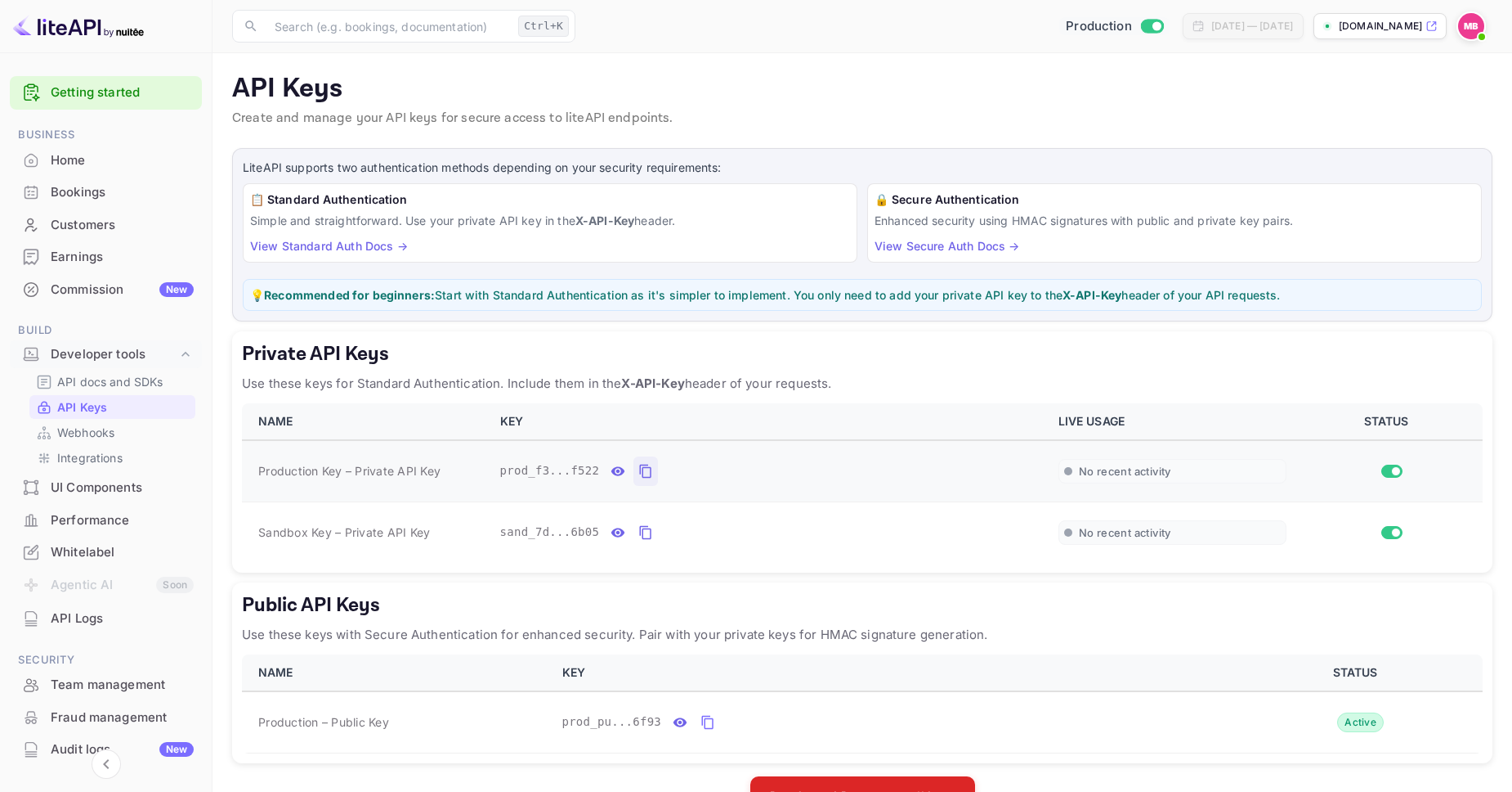
click at [646, 472] on icon "private api keys table" at bounding box center [646, 471] width 15 height 20
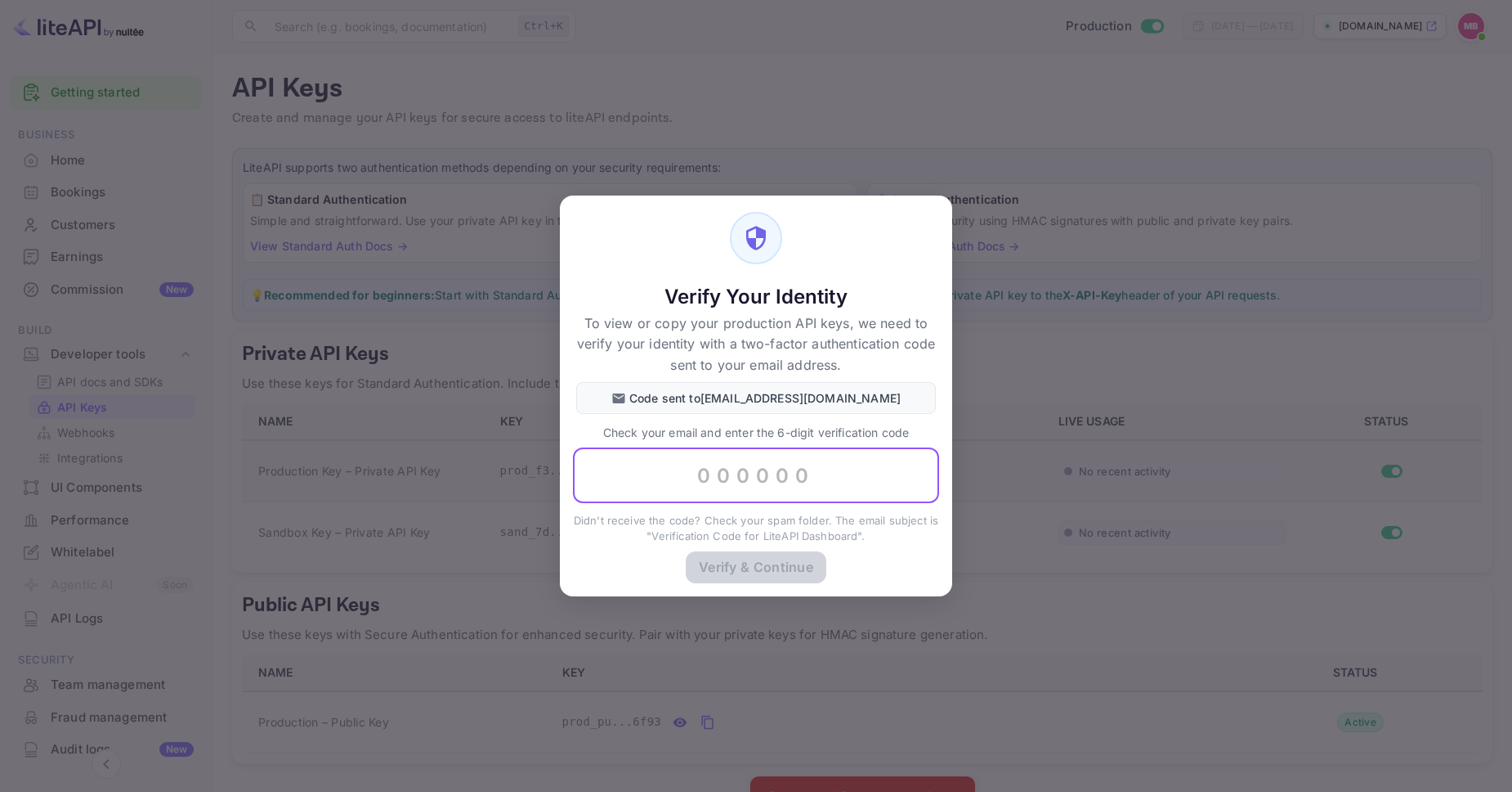
click at [682, 462] on input "text" at bounding box center [755, 476] width 366 height 56
paste input "376647"
type input "376647"
click at [788, 573] on button "Verify & Continue" at bounding box center [756, 566] width 141 height 32
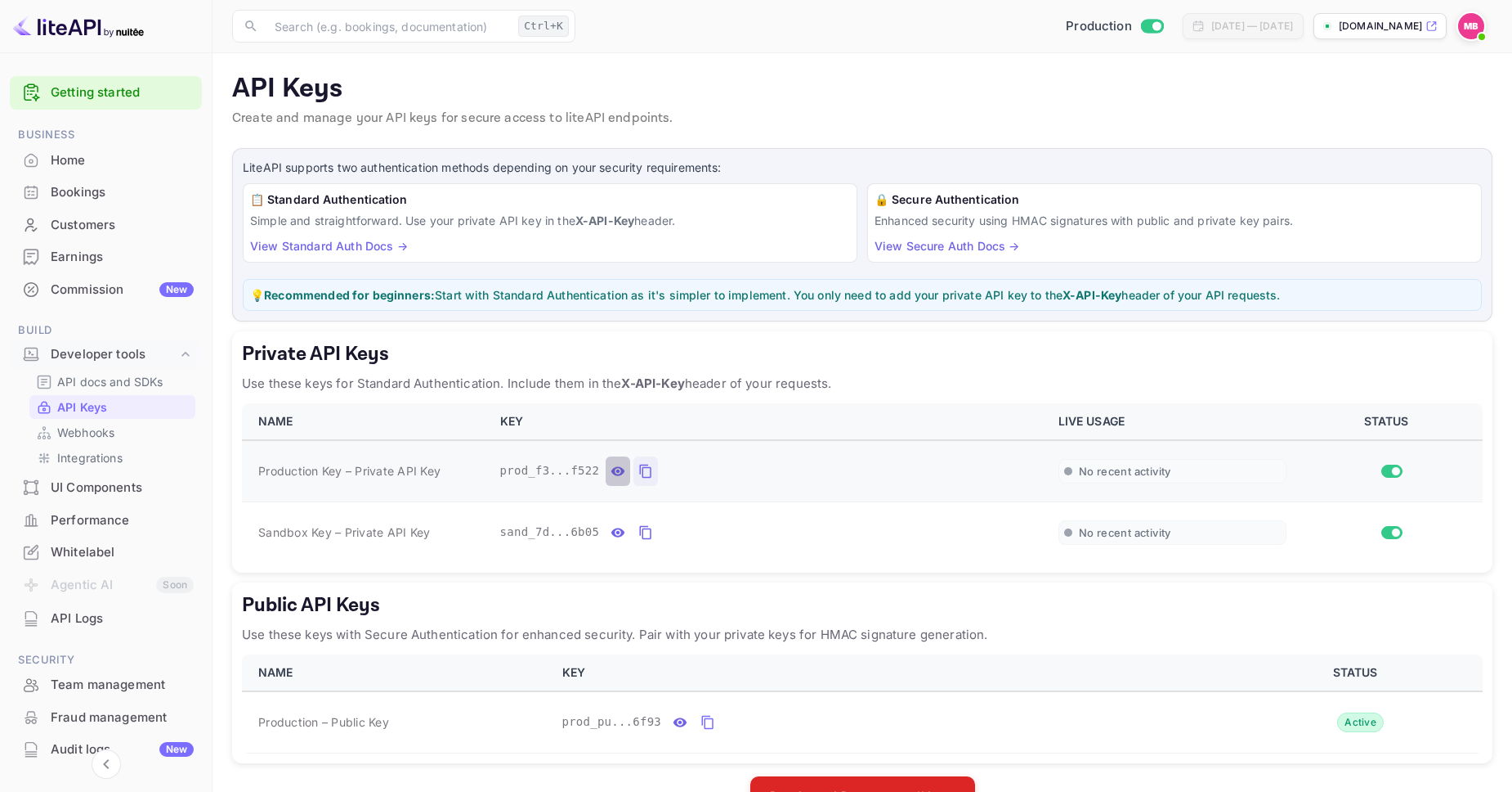
click at [623, 474] on icon "private api keys table" at bounding box center [619, 470] width 14 height 9
click at [839, 476] on icon "private api keys table" at bounding box center [837, 471] width 15 height 20
click at [76, 155] on div "Home" at bounding box center [122, 161] width 143 height 19
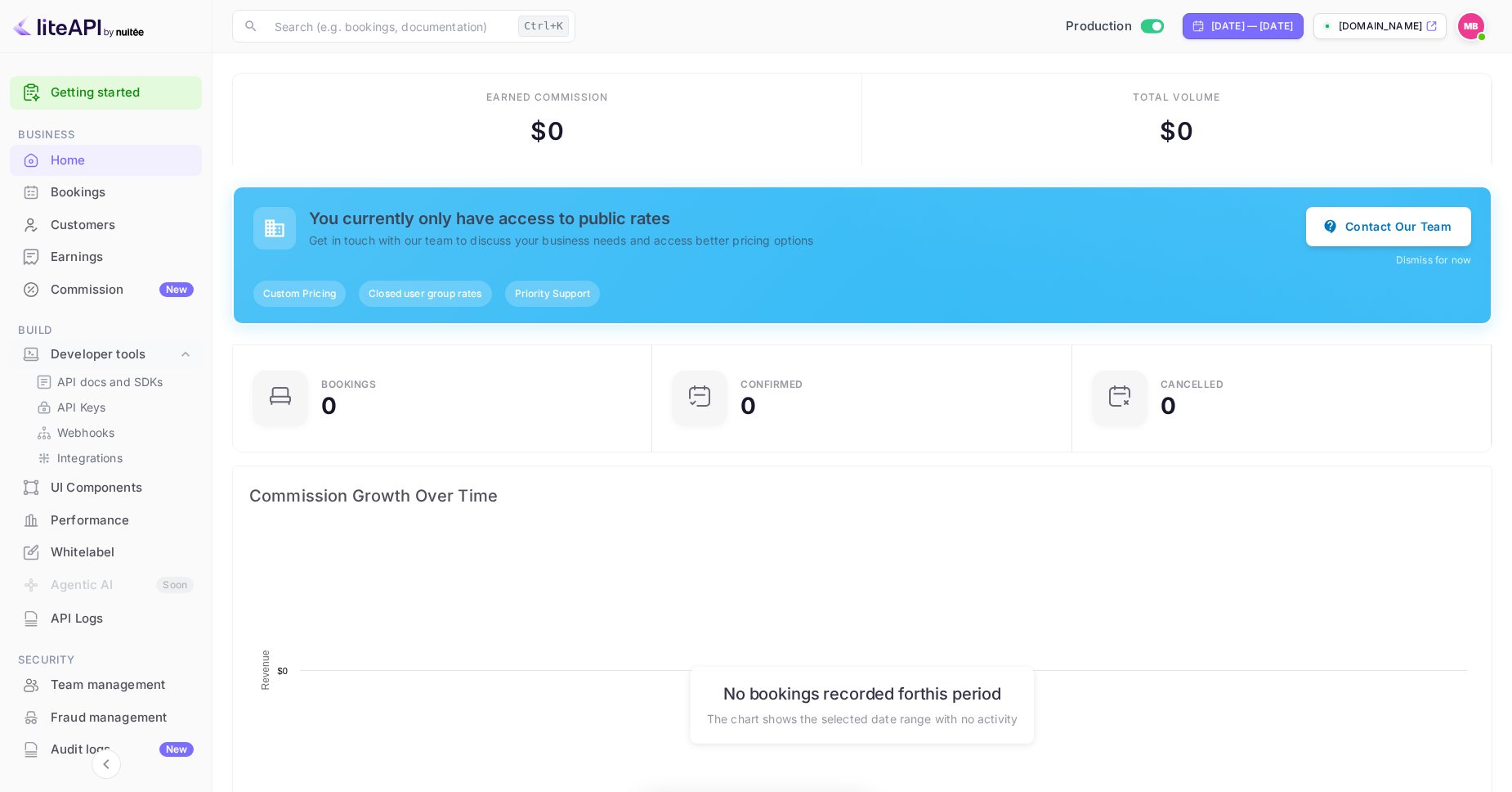
scroll to position [266, 410]
